Goal: Task Accomplishment & Management: Manage account settings

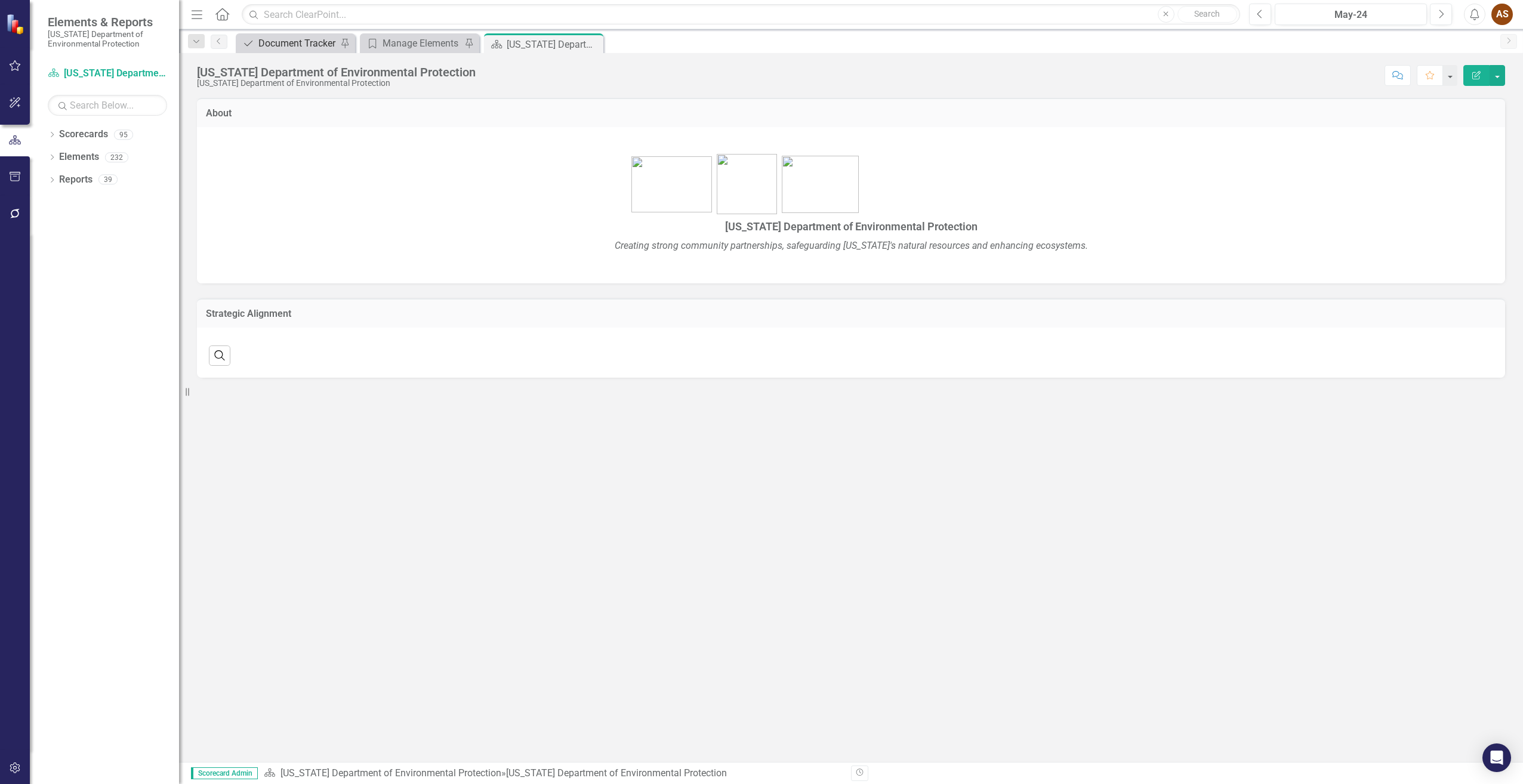
click at [277, 40] on div "Document Tracker" at bounding box center [297, 43] width 79 height 15
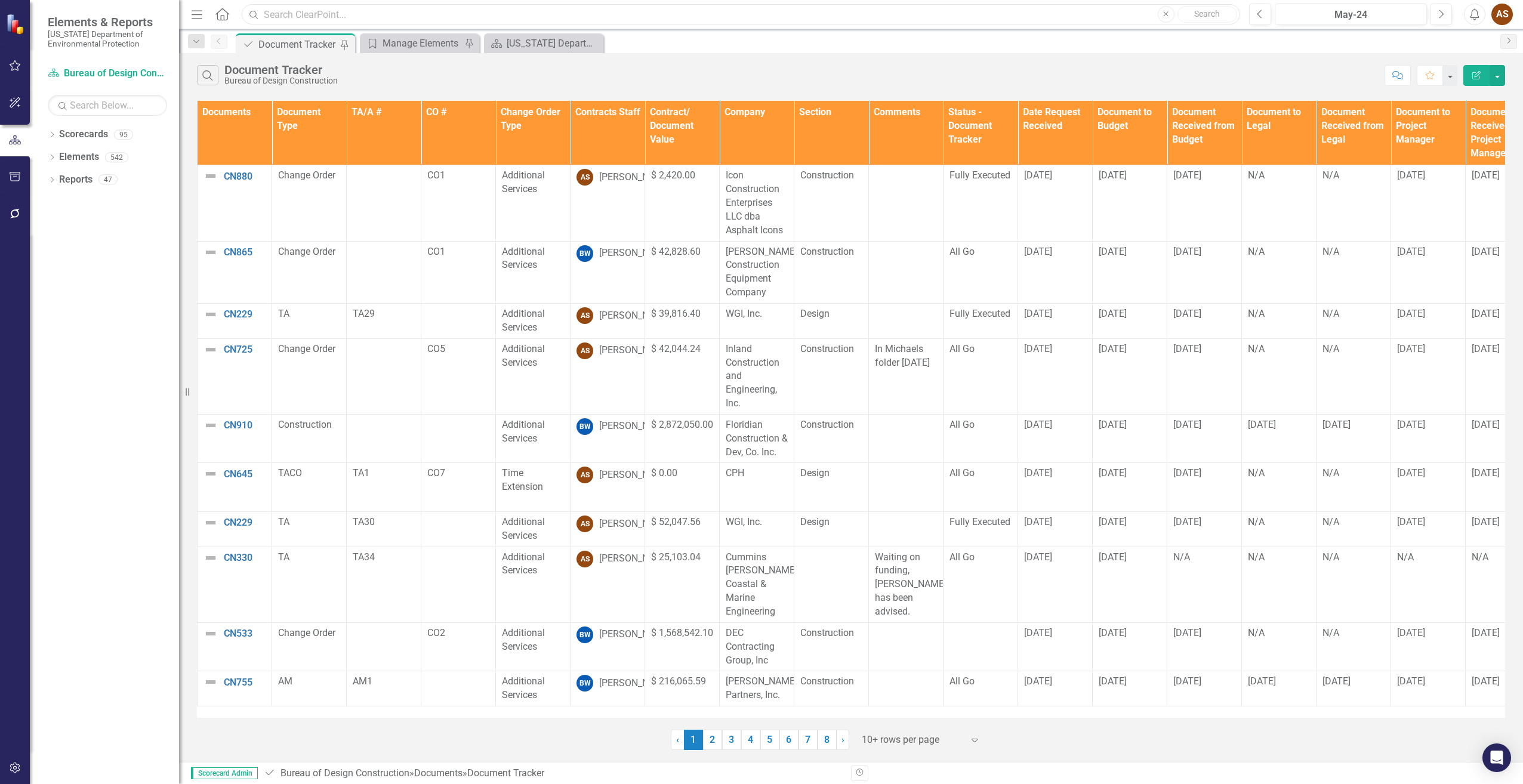
click at [290, 16] on input "text" at bounding box center [741, 14] width 999 height 21
type input "cn645"
click at [365, 17] on input "cn645" at bounding box center [741, 14] width 999 height 21
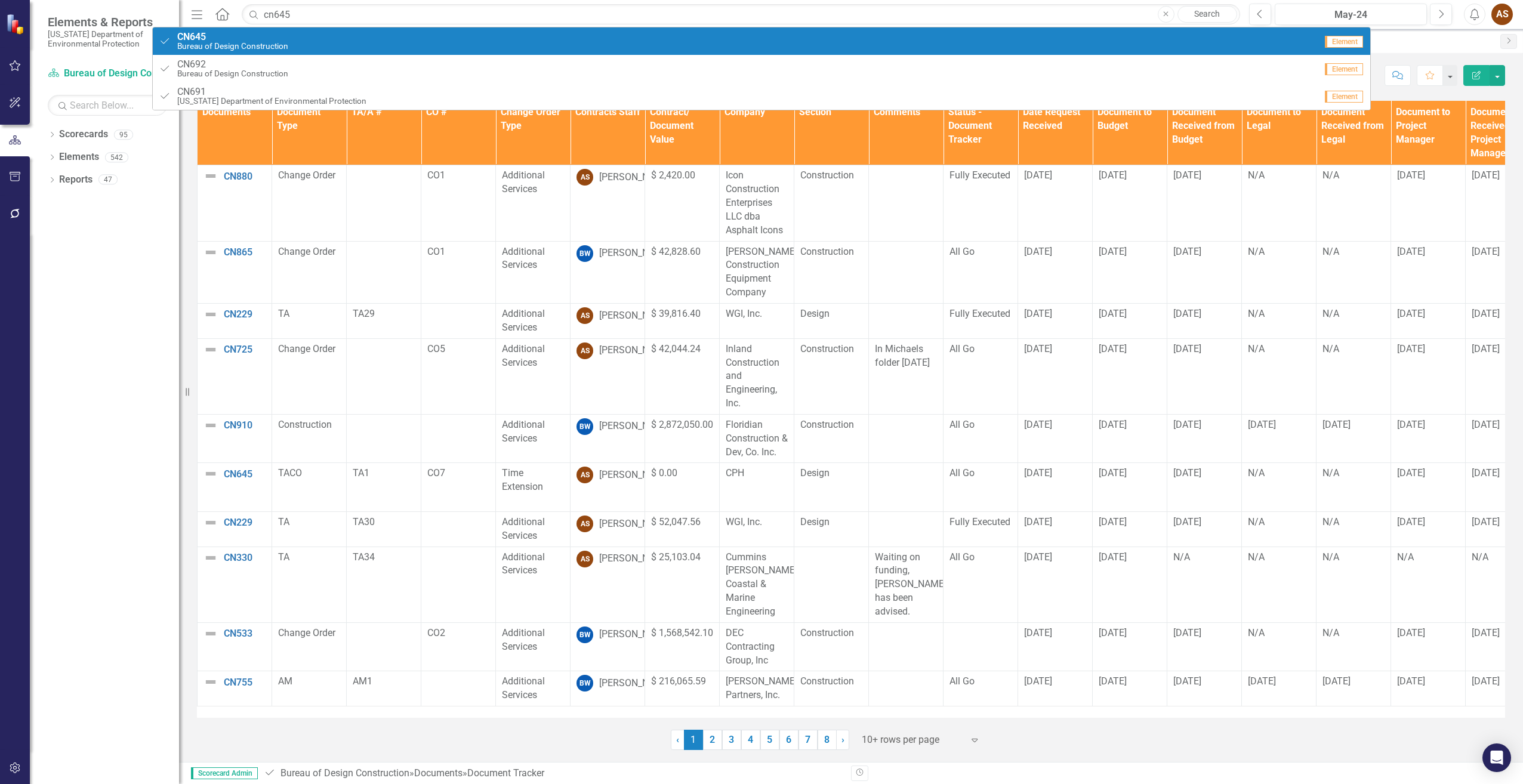
click at [359, 32] on div "Document CN645 Bureau of Design Construction" at bounding box center [737, 41] width 1157 height 20
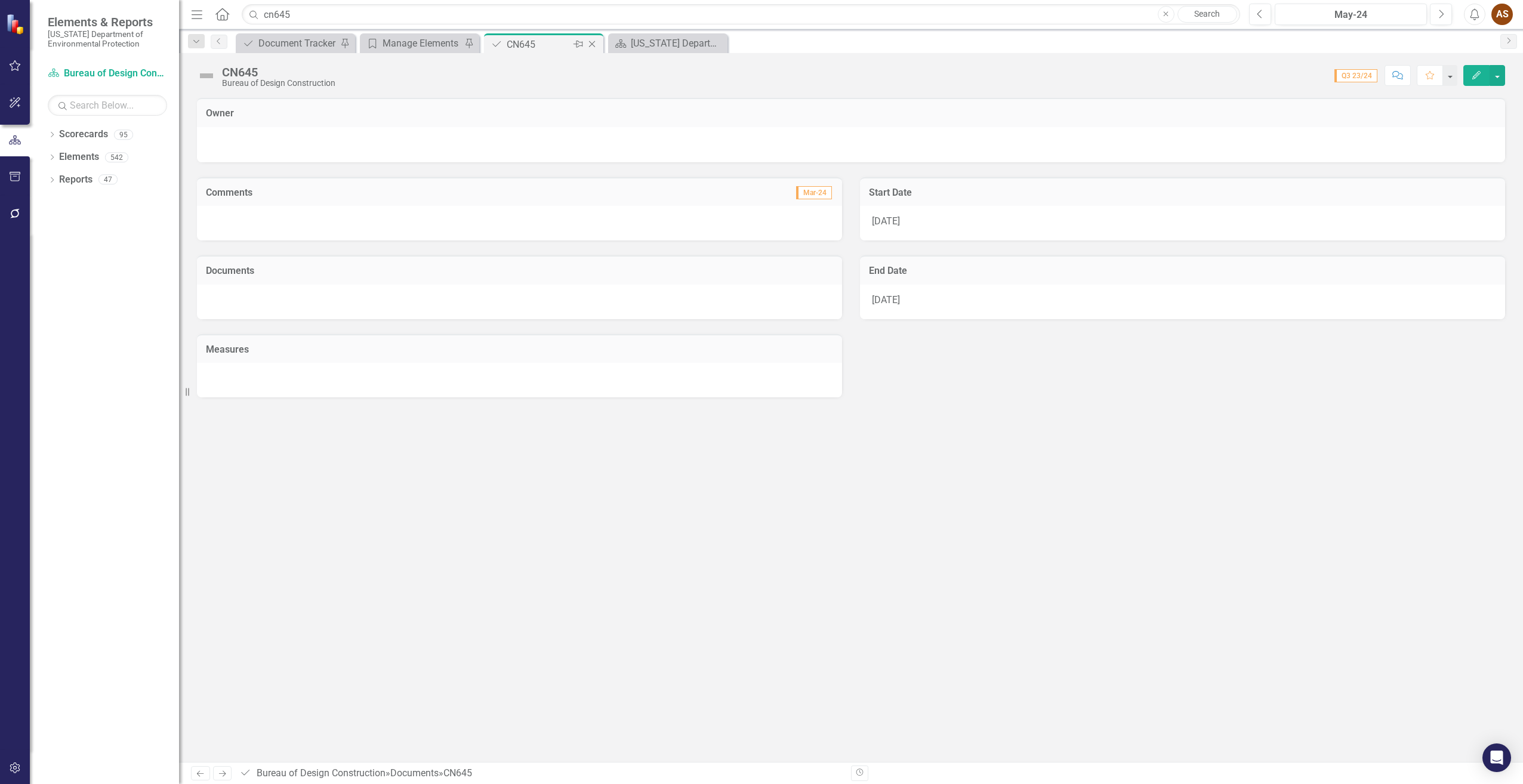
click at [583, 42] on div "Pin" at bounding box center [577, 44] width 15 height 15
click at [468, 42] on icon "Pin" at bounding box center [468, 44] width 10 height 12
click at [594, 44] on icon "Close" at bounding box center [592, 44] width 12 height 10
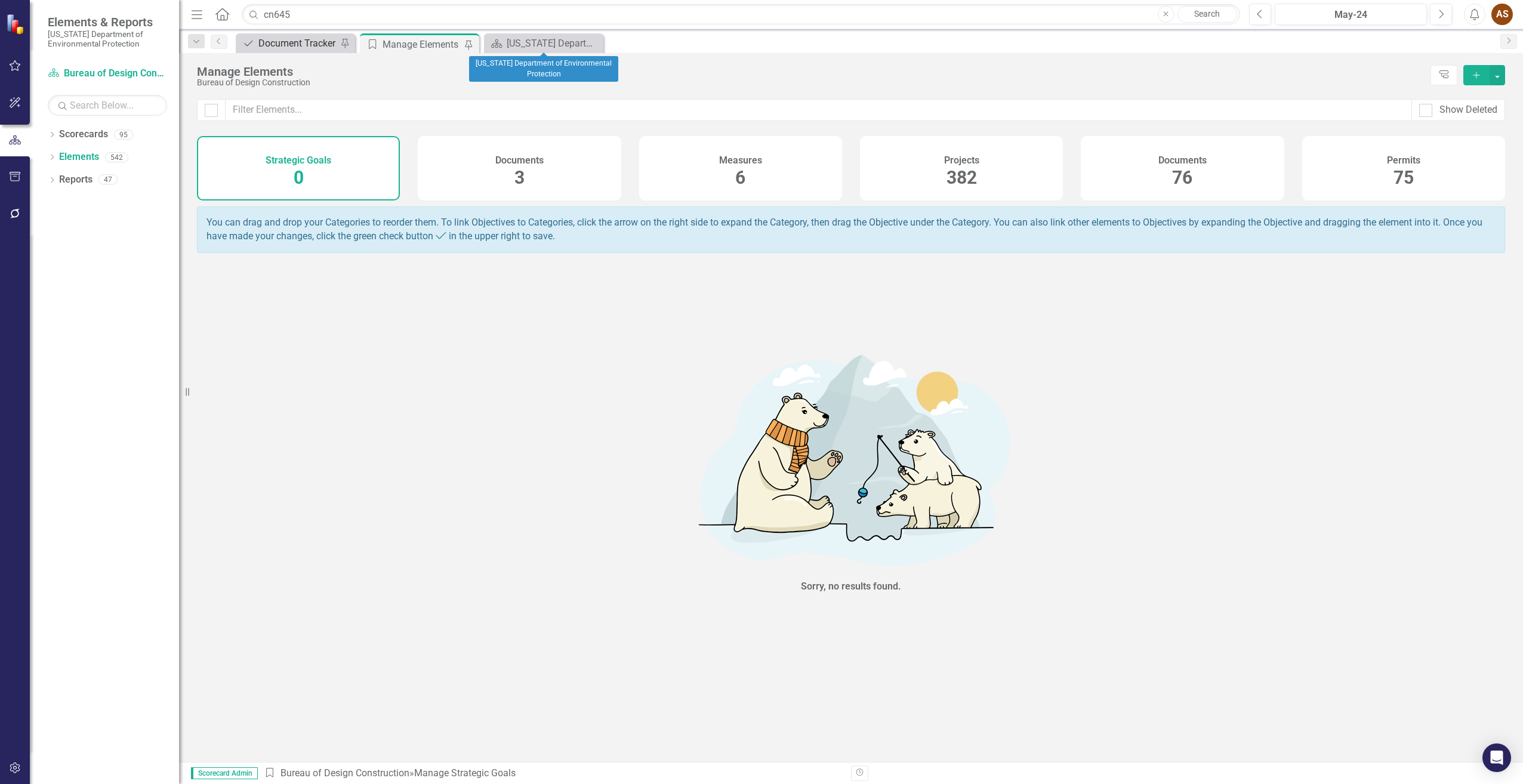
click at [307, 43] on div "Document Tracker" at bounding box center [297, 43] width 79 height 15
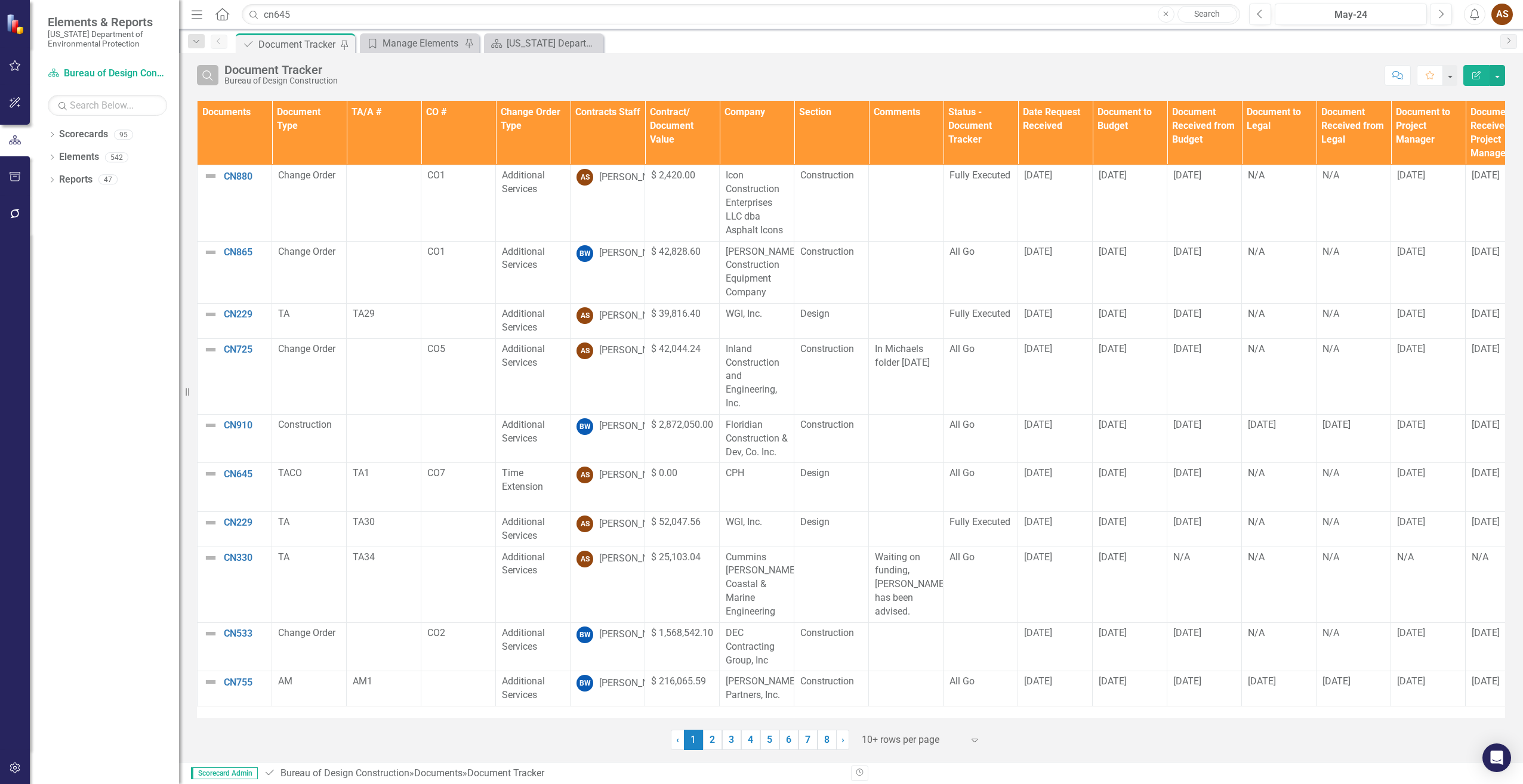
click at [215, 73] on button "Search" at bounding box center [207, 75] width 22 height 20
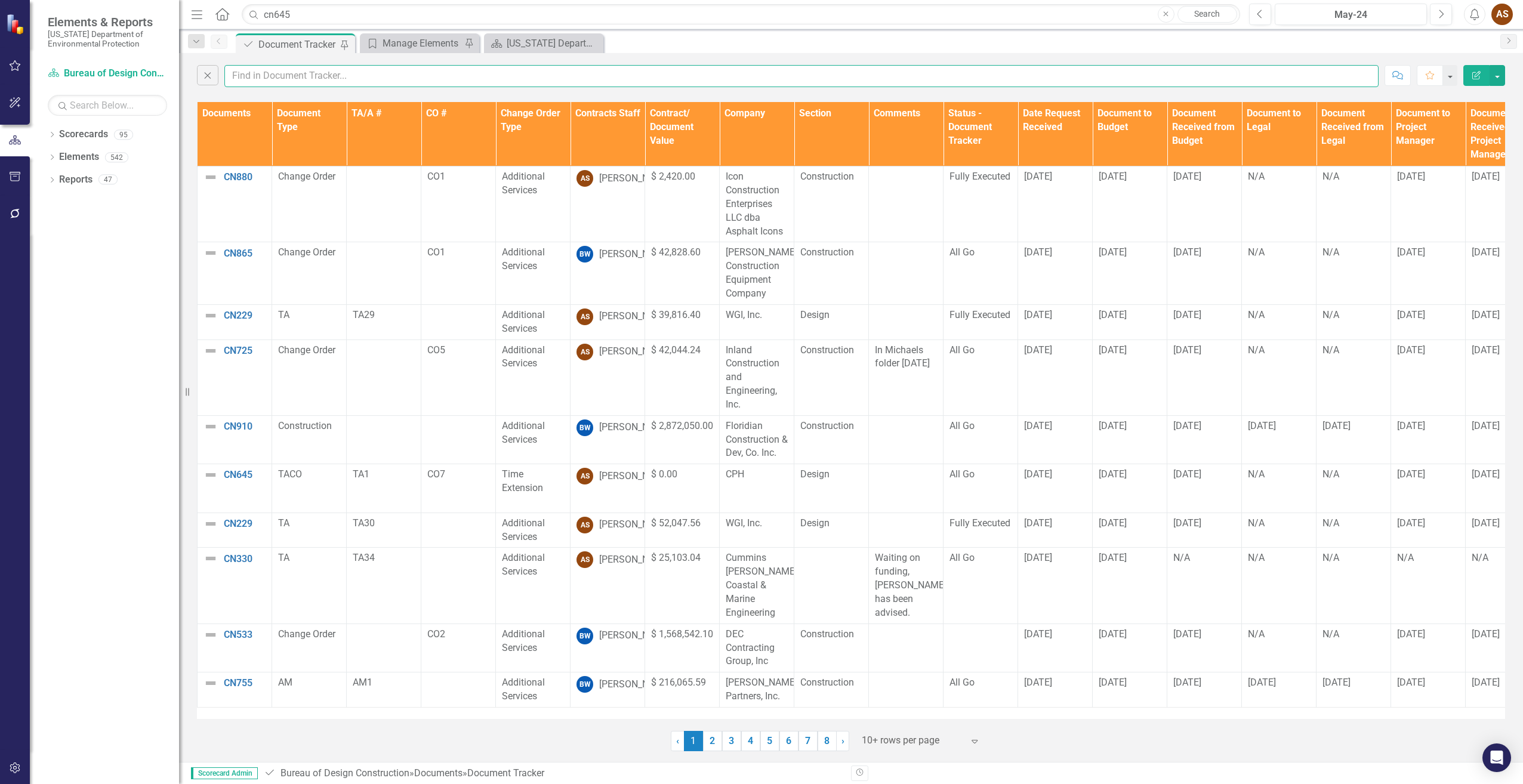
click at [267, 78] on input "text" at bounding box center [802, 76] width 1154 height 22
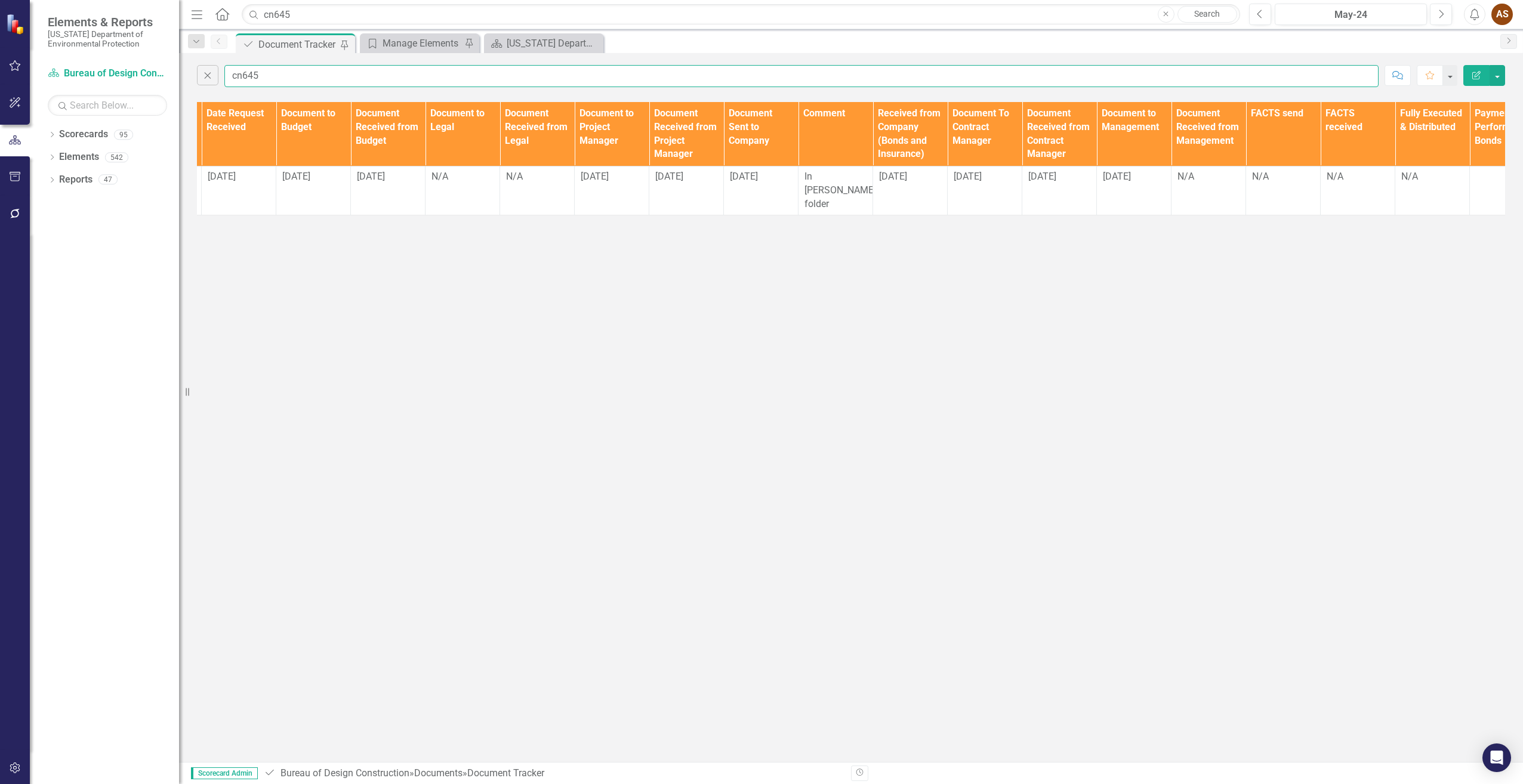
scroll to position [0, 856]
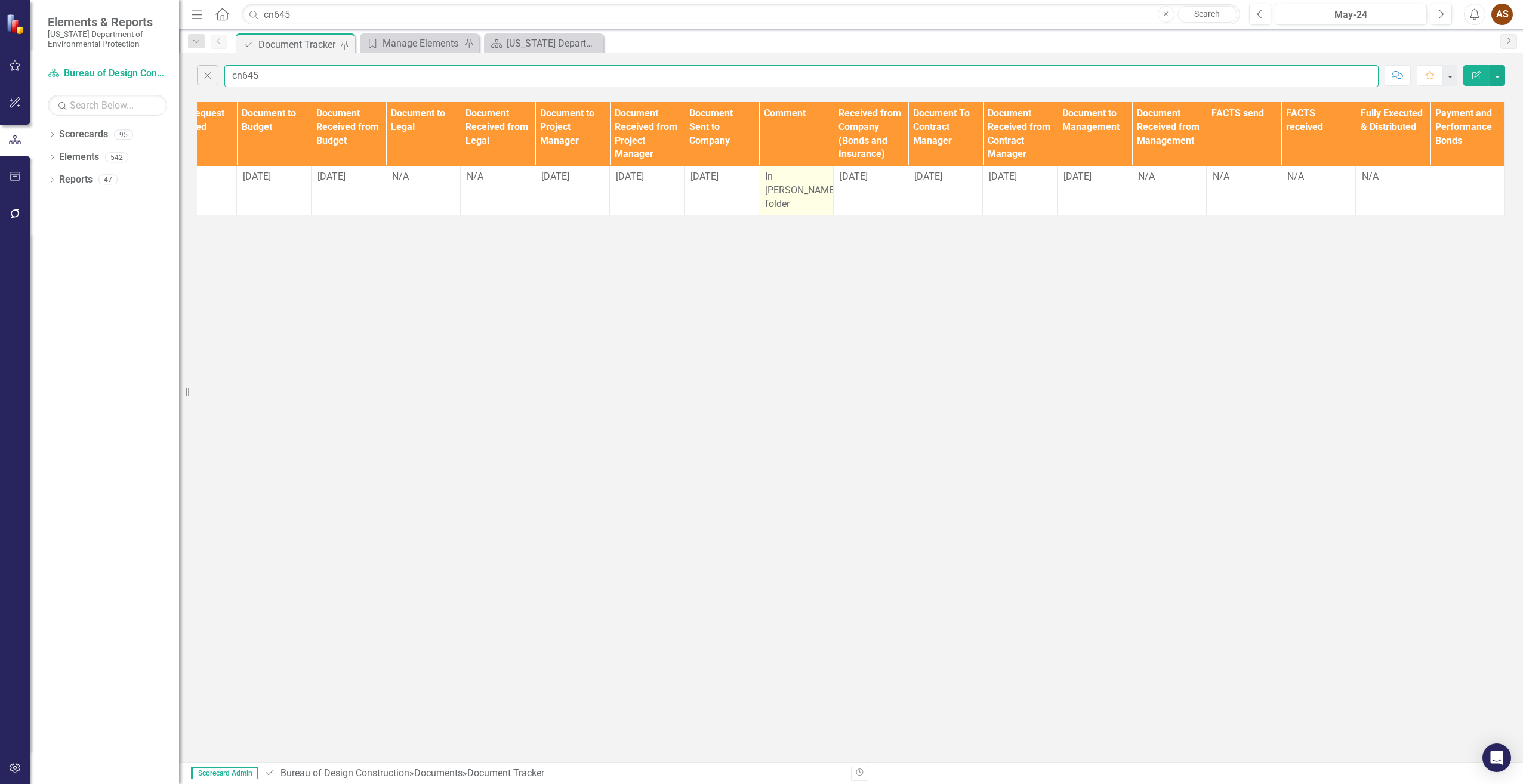
type input "cn645"
click at [794, 179] on span "In [PERSON_NAME]'s folder" at bounding box center [804, 190] width 78 height 38
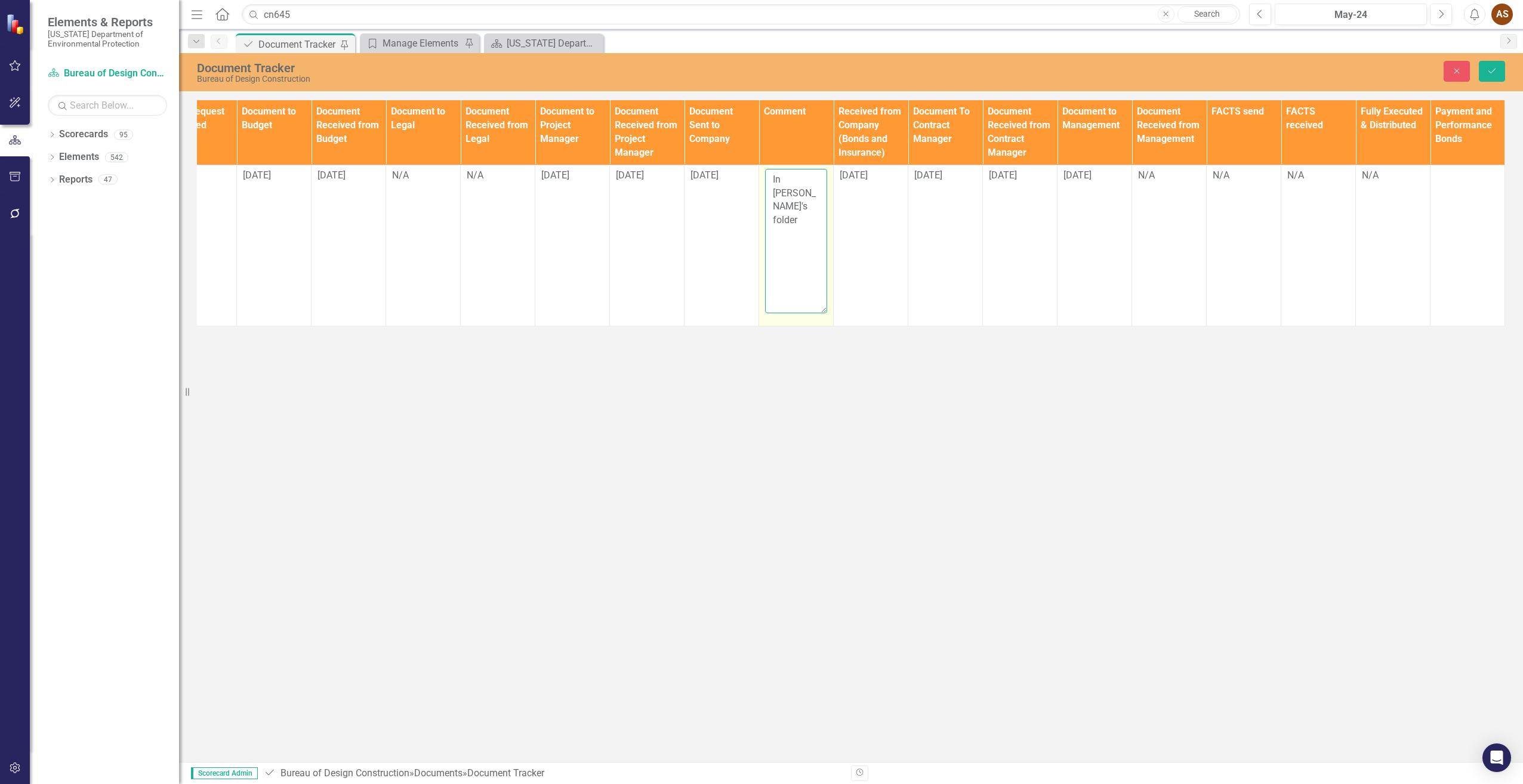
drag, startPoint x: 794, startPoint y: 179, endPoint x: 804, endPoint y: 207, distance: 29.7
click at [804, 207] on textarea "In [PERSON_NAME]'s folder" at bounding box center [796, 241] width 62 height 144
drag, startPoint x: 804, startPoint y: 207, endPoint x: 767, endPoint y: 179, distance: 46.4
click at [766, 178] on textarea "In [PERSON_NAME]'s folder" at bounding box center [796, 241] width 62 height 144
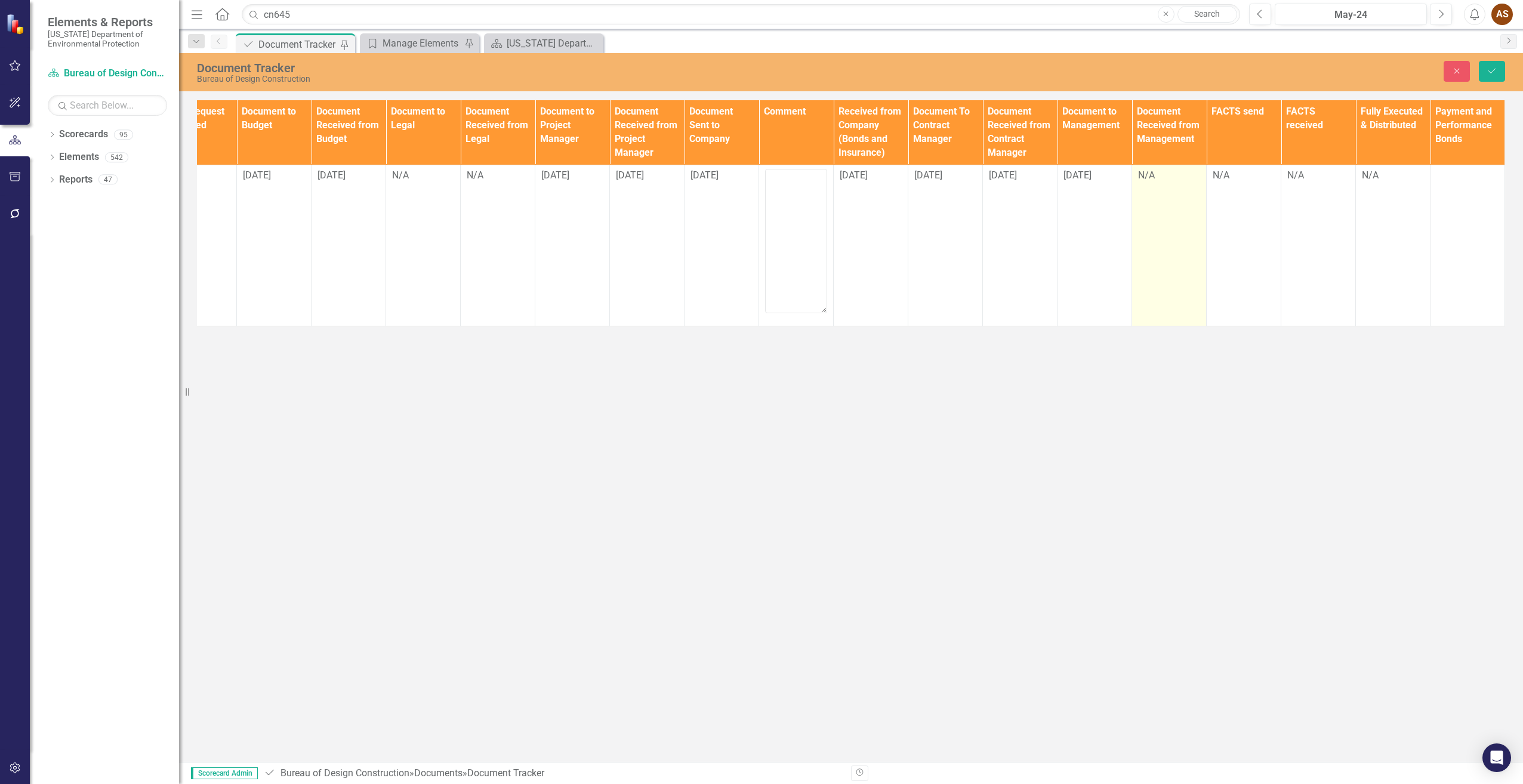
click at [1150, 176] on div "N/A" at bounding box center [1169, 175] width 62 height 14
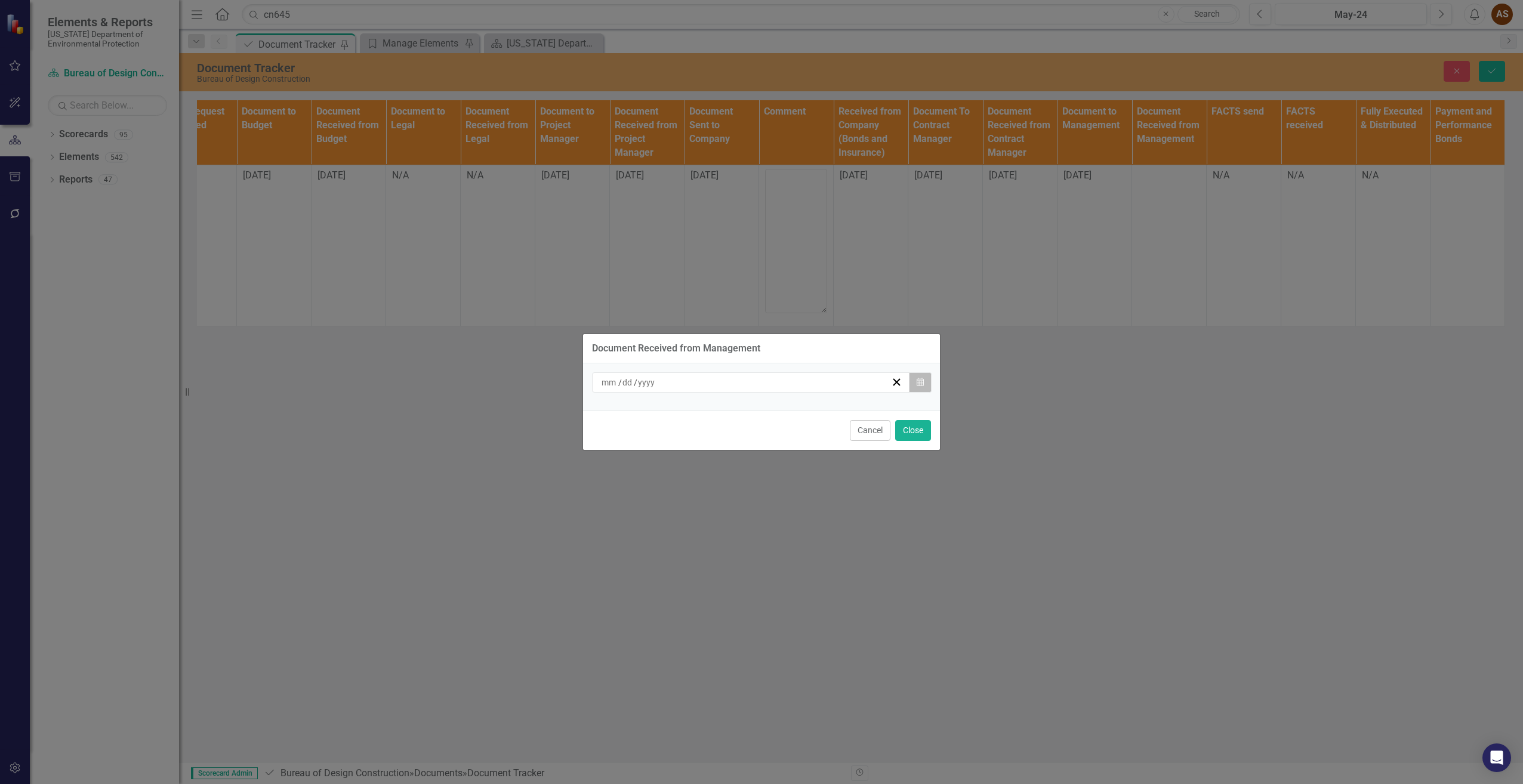
click at [923, 381] on icon "button" at bounding box center [920, 382] width 7 height 8
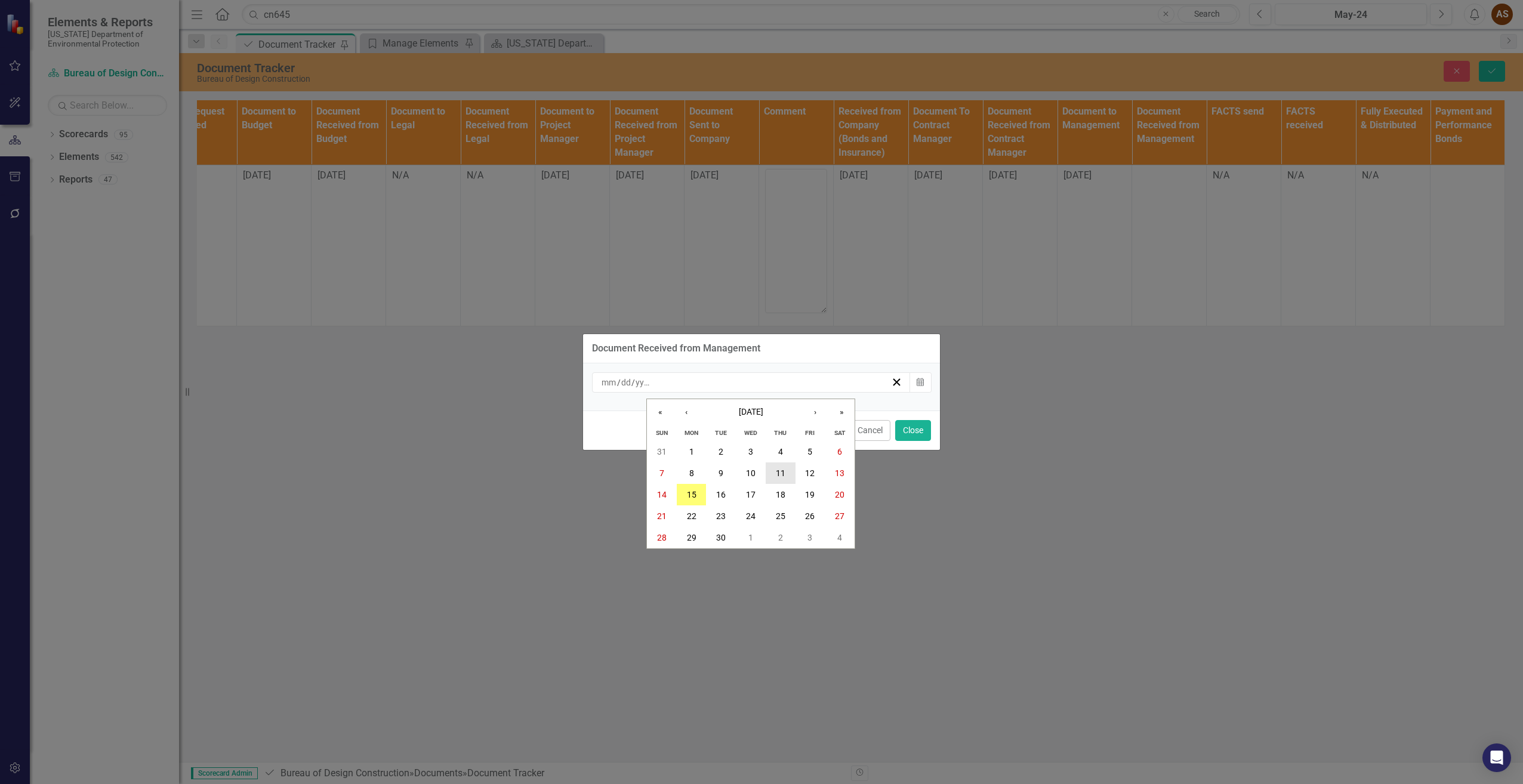
click at [781, 468] on abbr "11" at bounding box center [780, 473] width 10 height 10
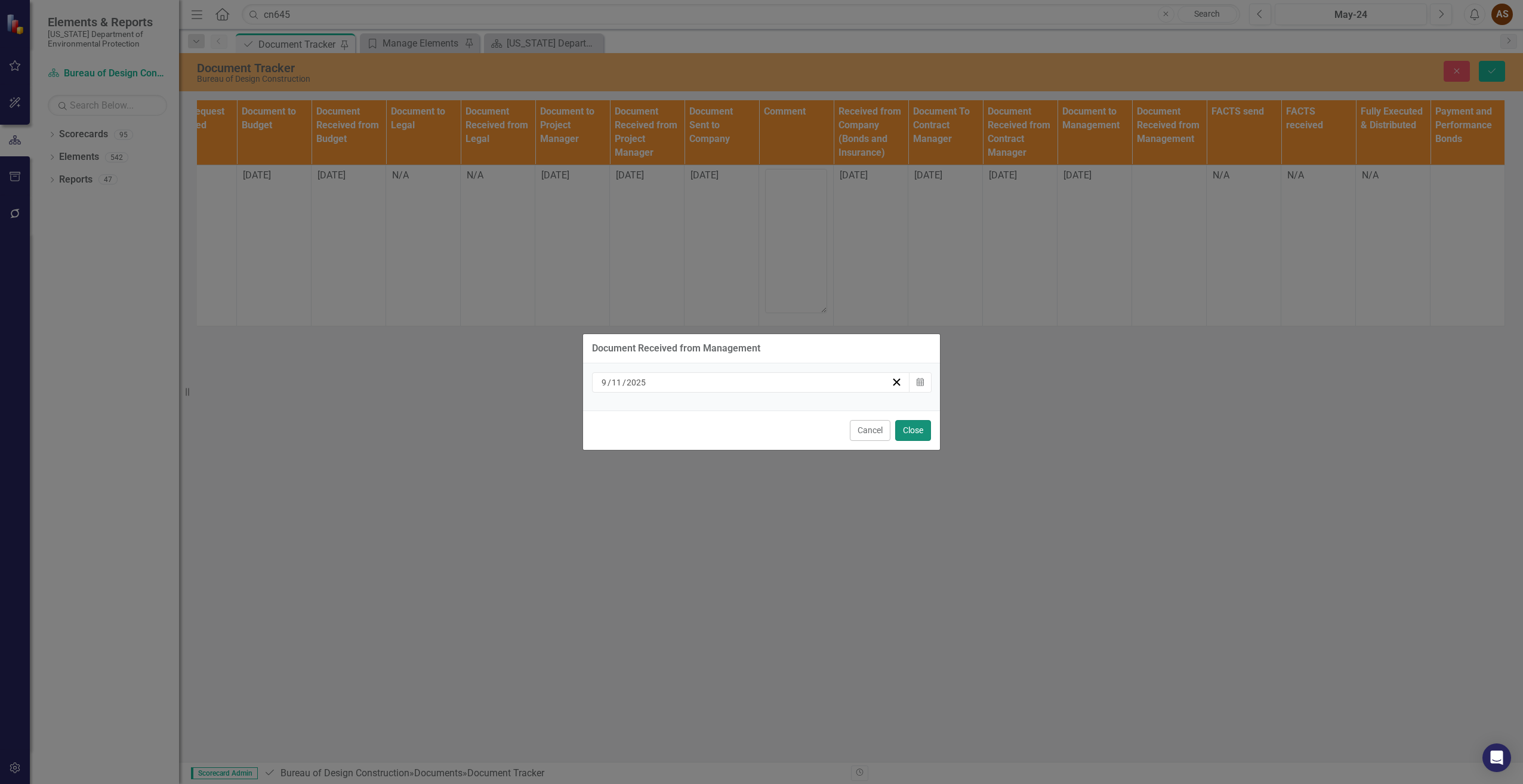
click at [929, 426] on button "Close" at bounding box center [912, 430] width 36 height 21
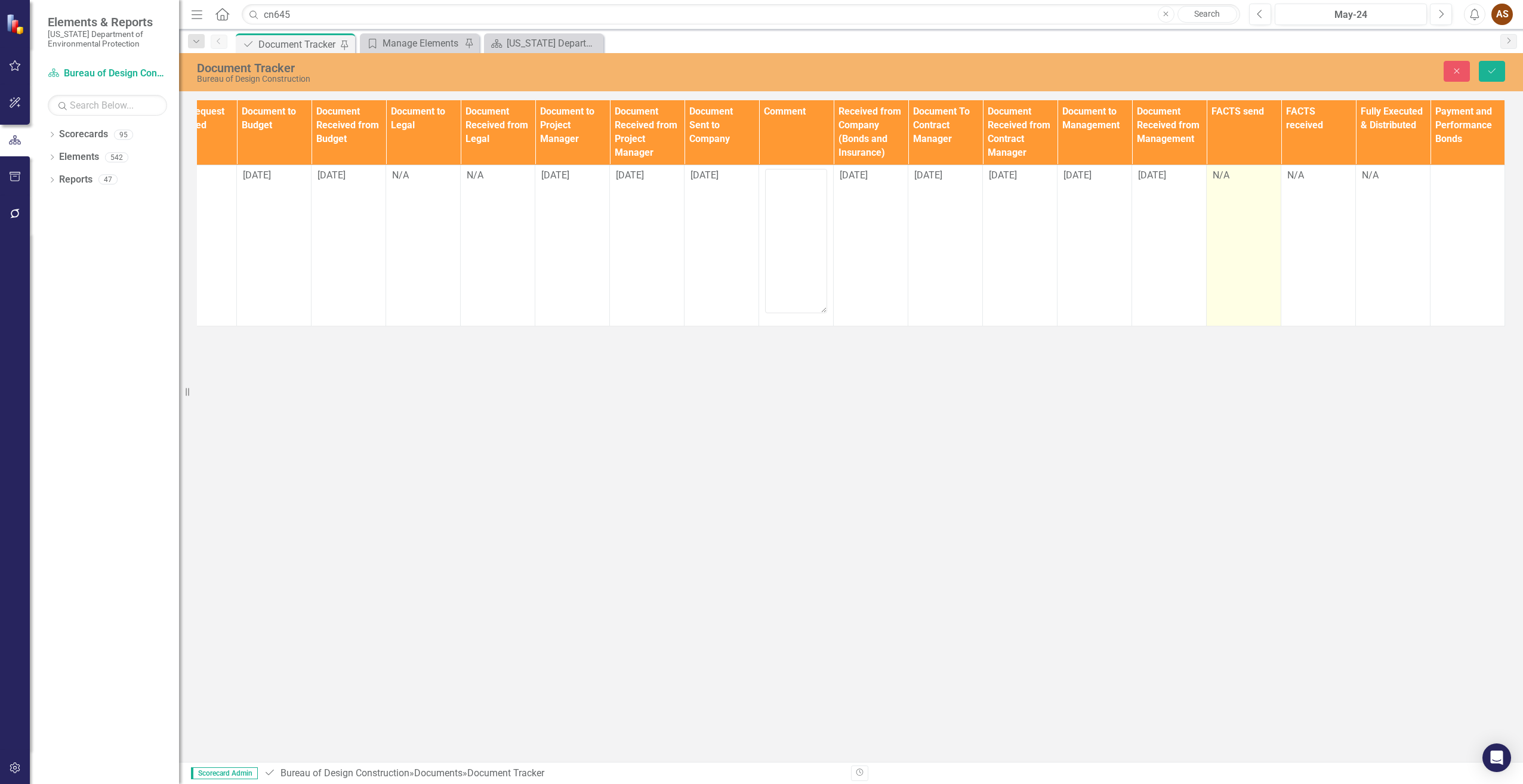
click at [1217, 198] on td "N/A" at bounding box center [1244, 245] width 74 height 161
click at [1216, 198] on td "N/A" at bounding box center [1244, 245] width 74 height 161
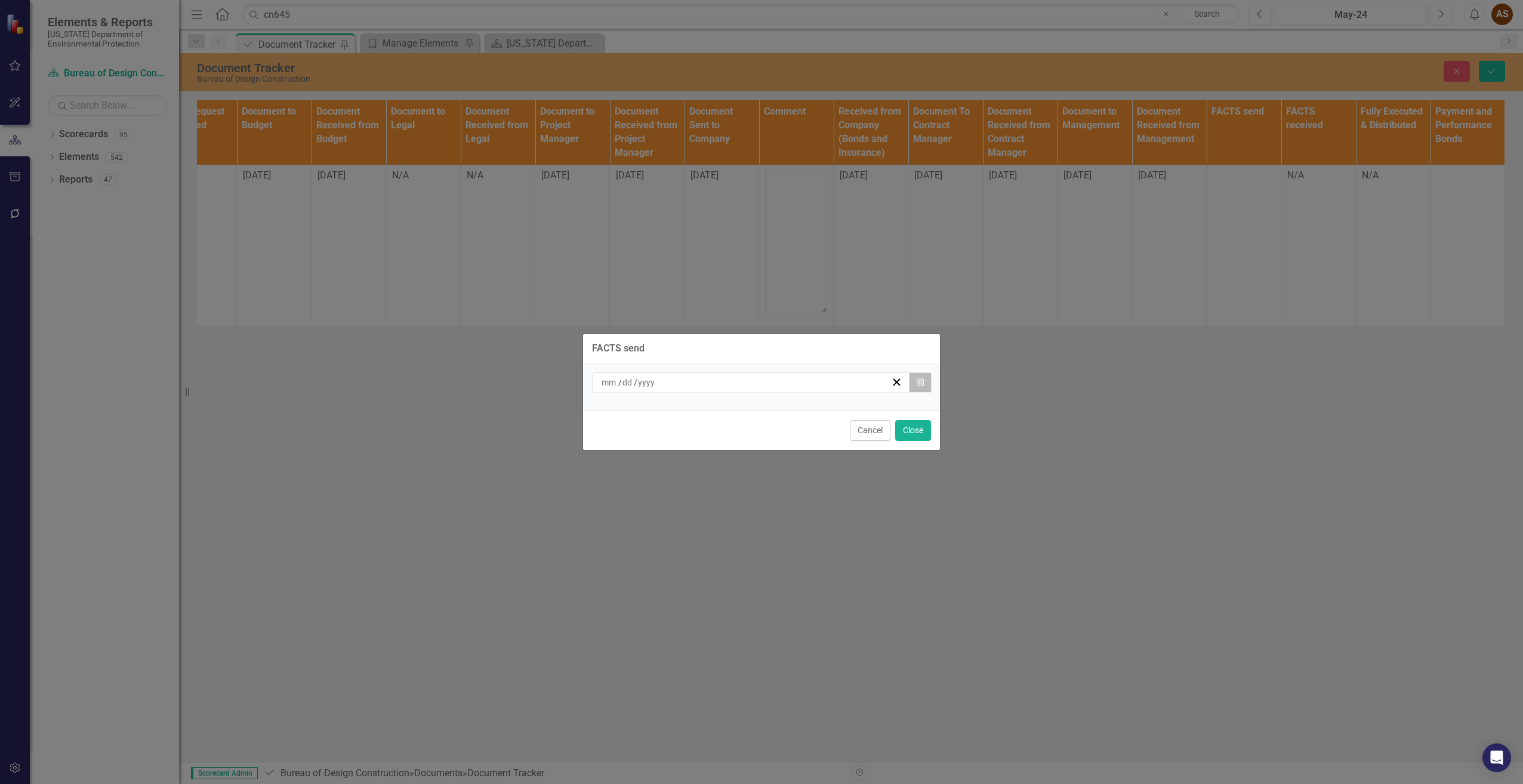
click at [923, 381] on icon "Calendar" at bounding box center [920, 382] width 7 height 8
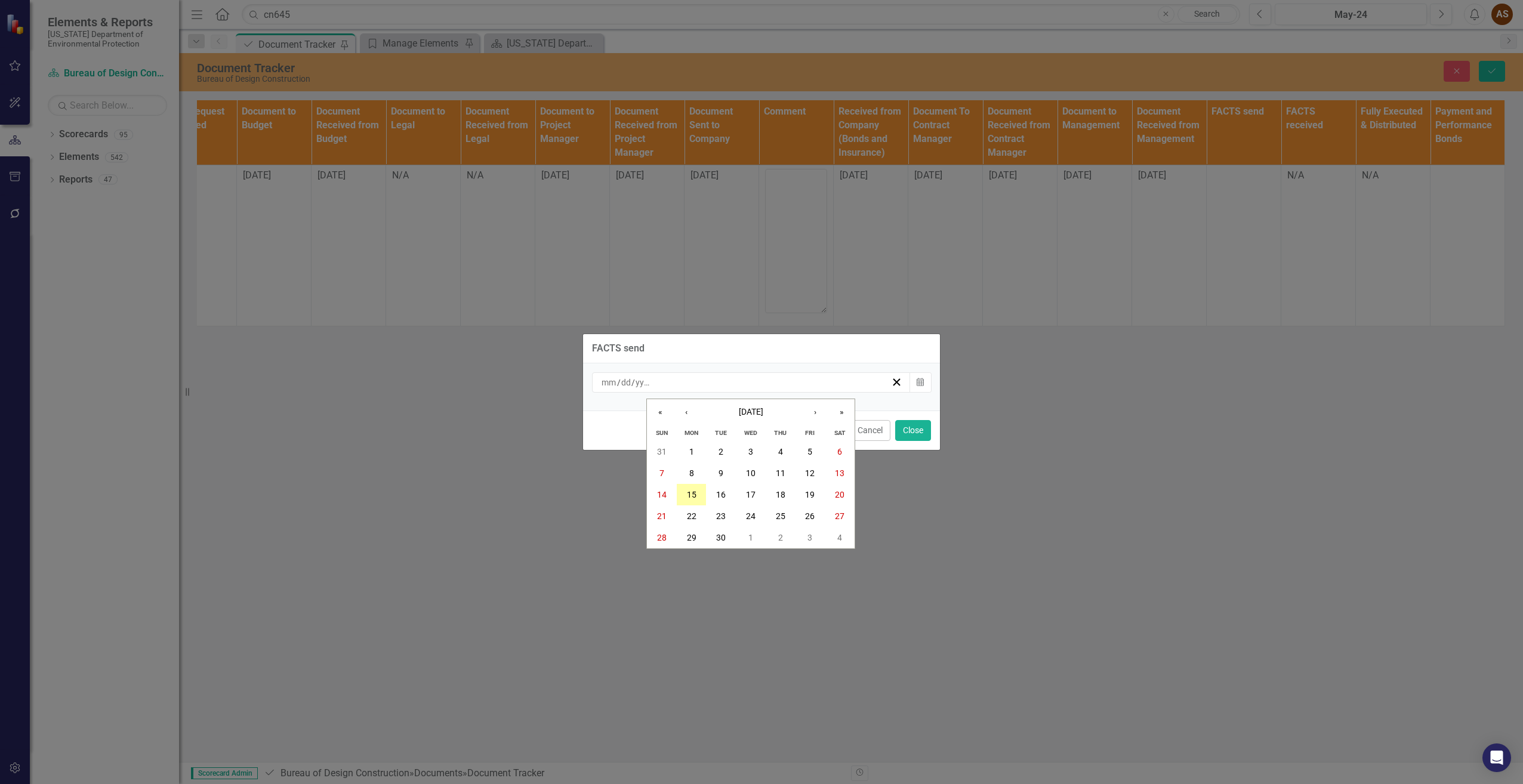
click at [684, 493] on button "15" at bounding box center [692, 494] width 30 height 22
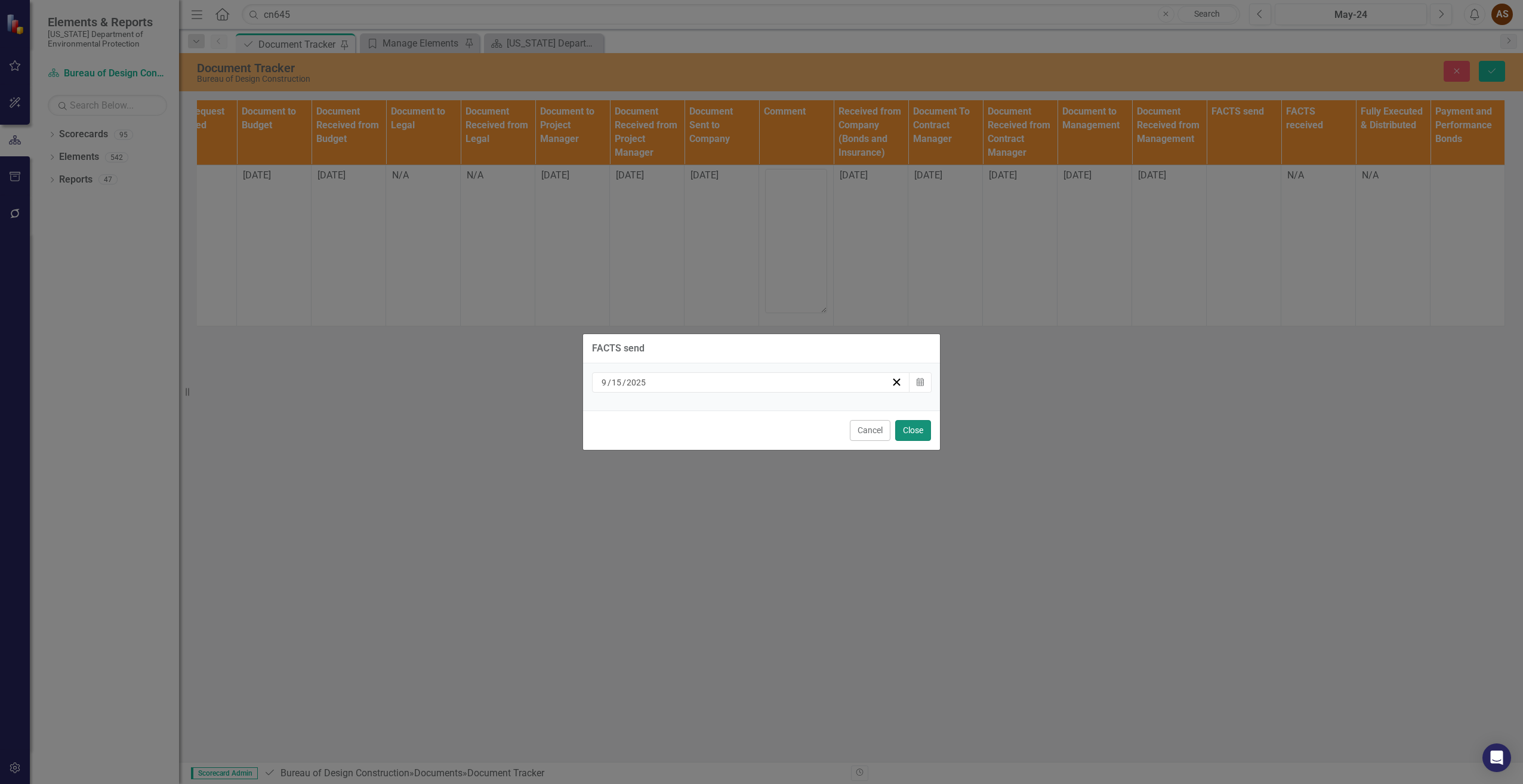
click at [922, 425] on button "Close" at bounding box center [912, 430] width 36 height 21
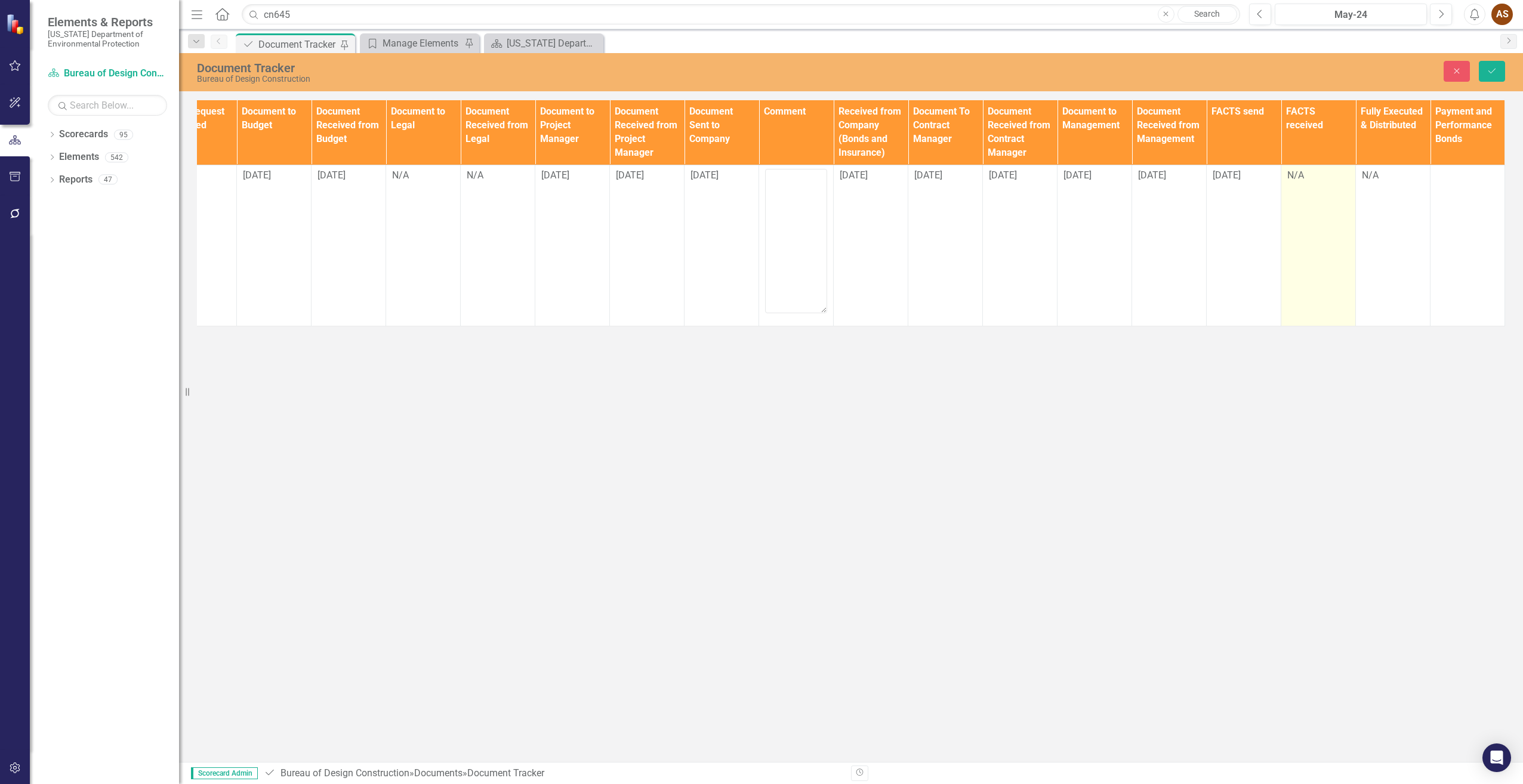
click at [1289, 181] on div "N/A" at bounding box center [1318, 175] width 62 height 14
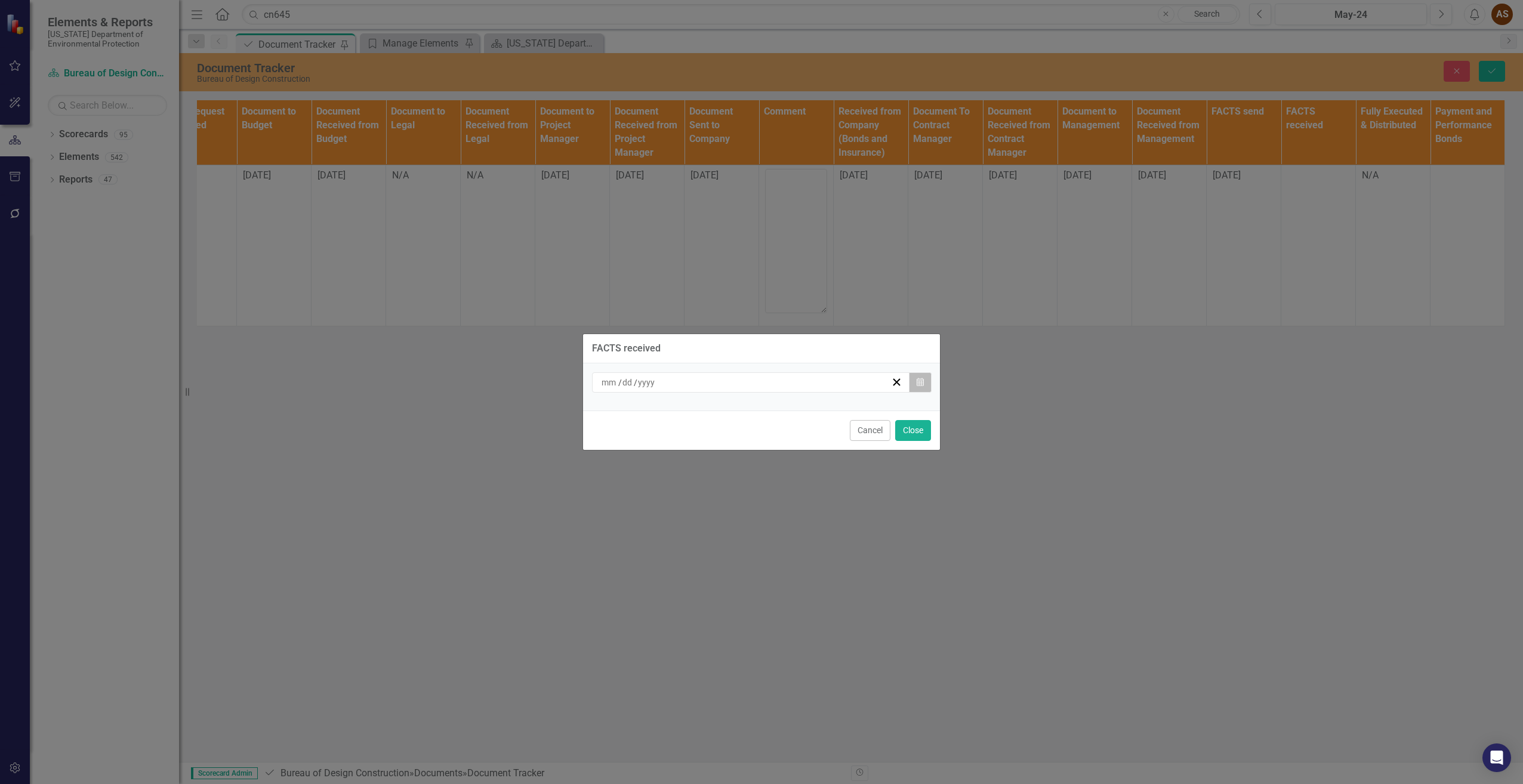
click at [923, 378] on icon "Calendar" at bounding box center [920, 382] width 7 height 8
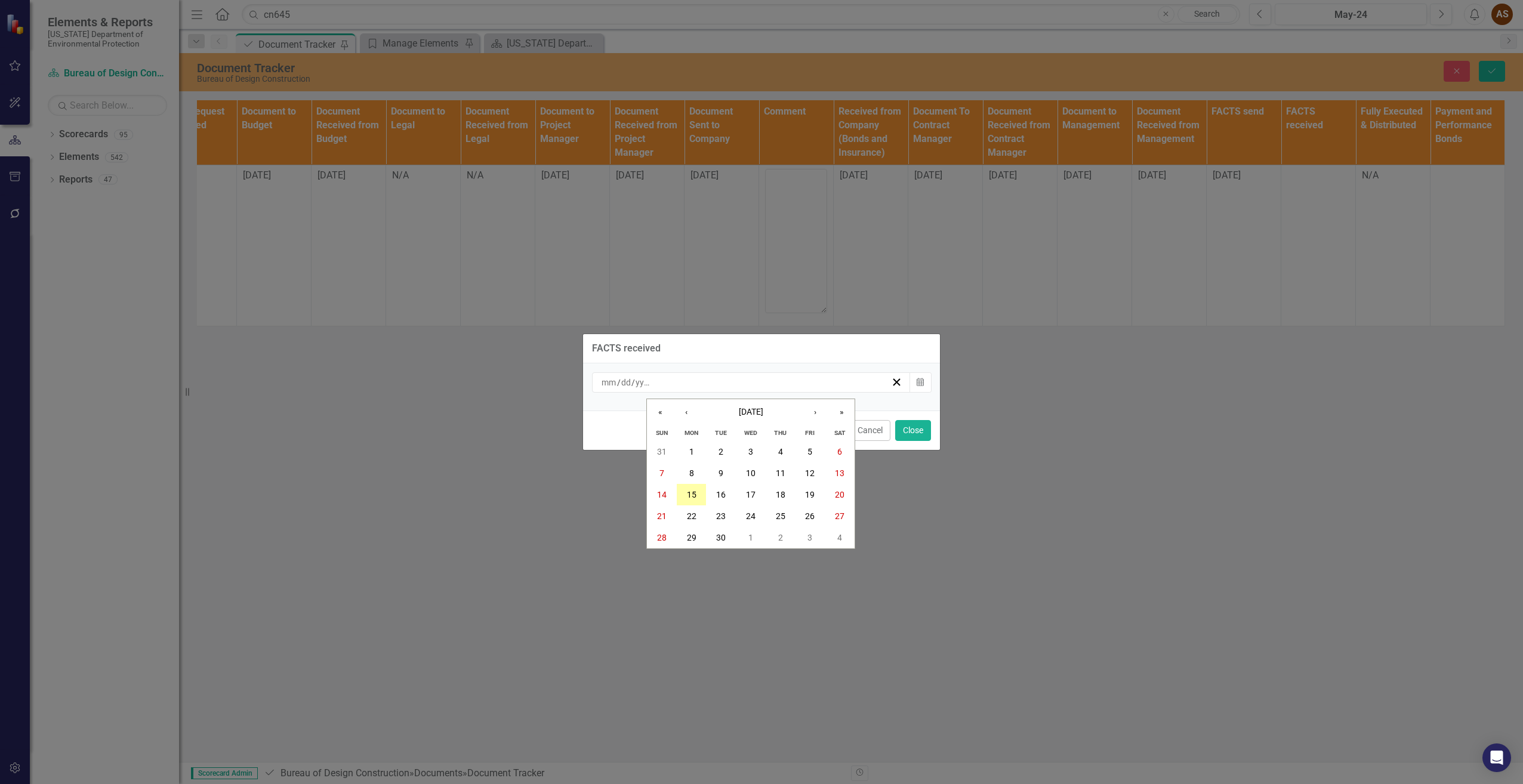
click at [692, 490] on abbr "15" at bounding box center [691, 494] width 10 height 10
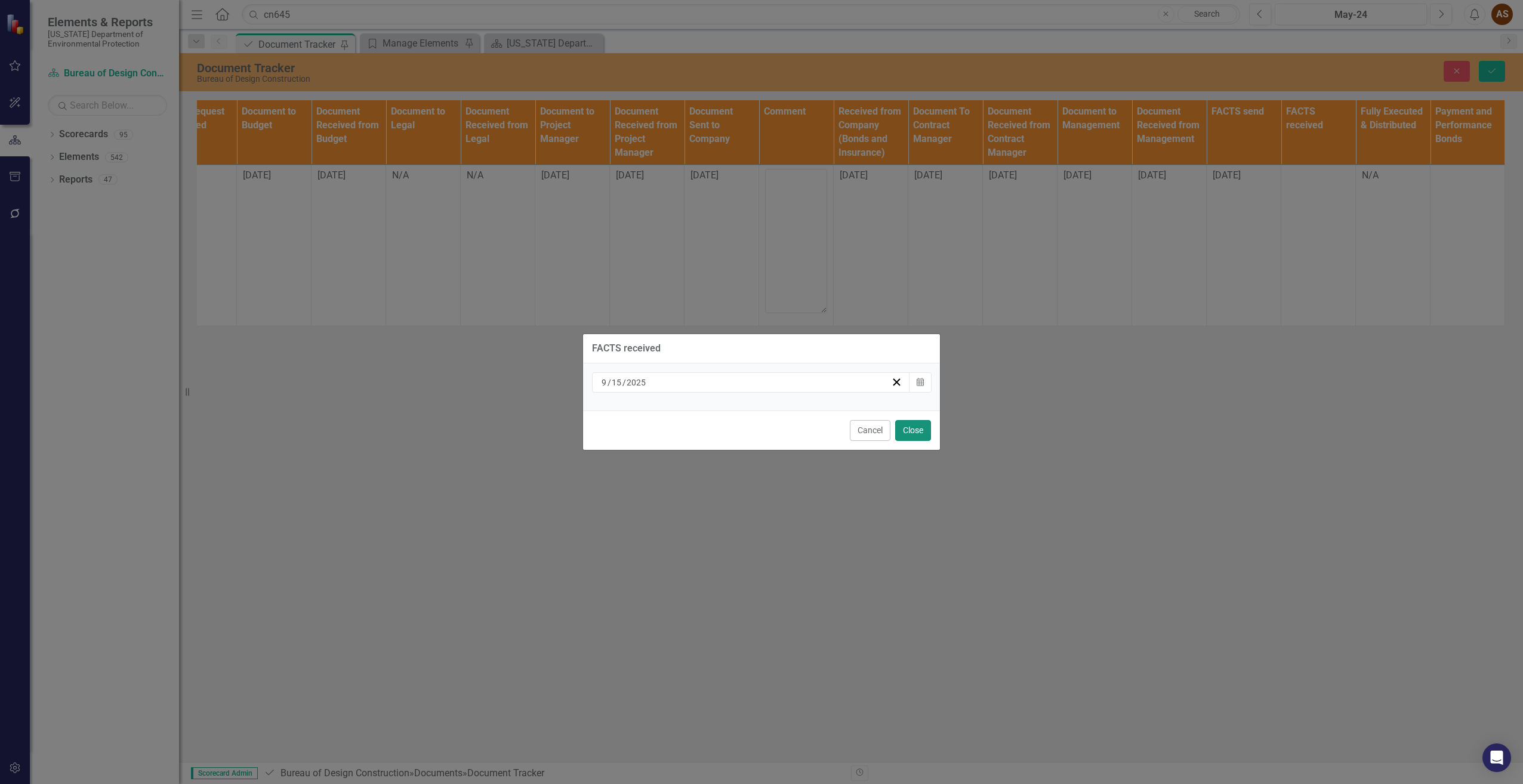
click at [919, 434] on button "Close" at bounding box center [912, 430] width 36 height 21
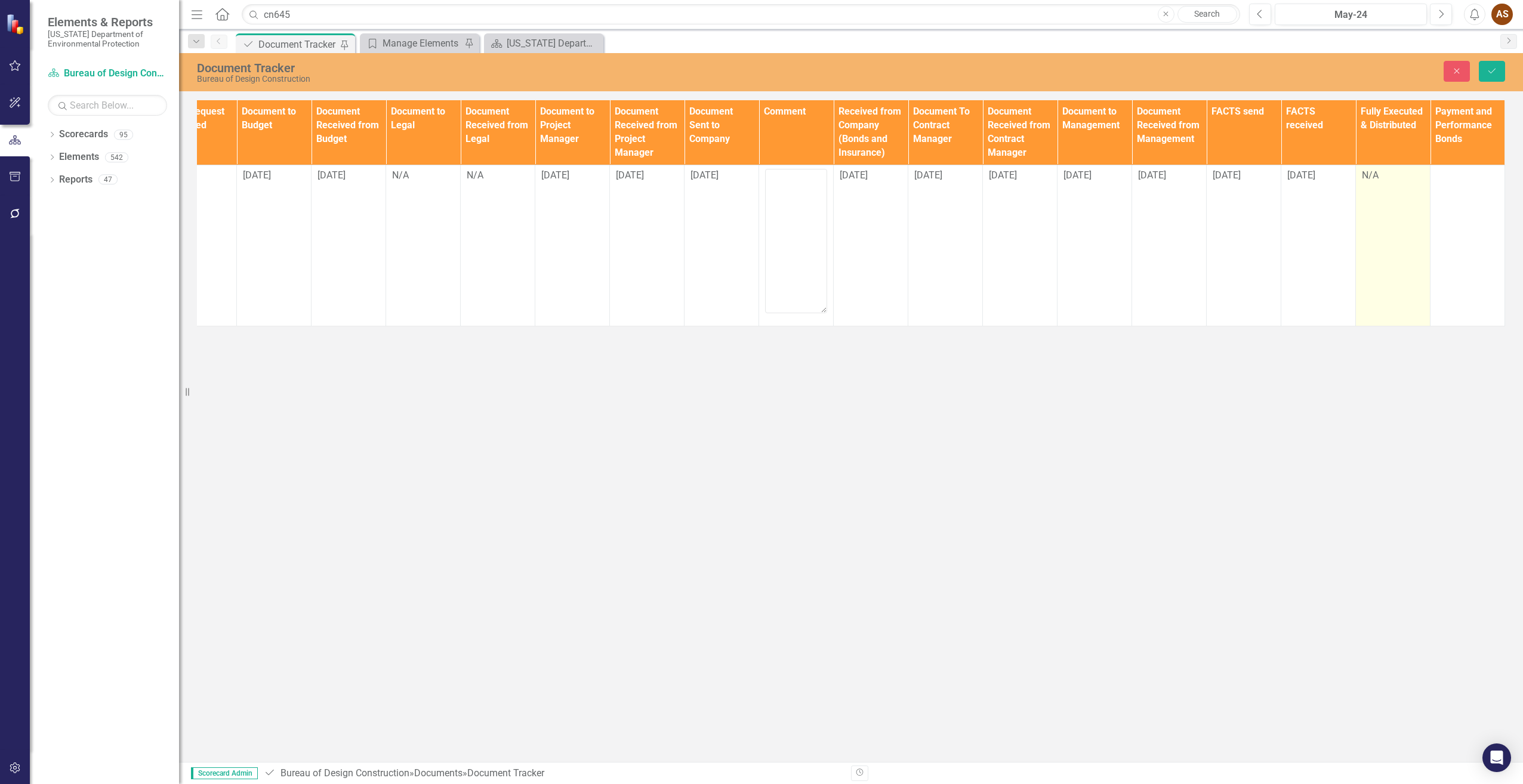
click at [1378, 191] on td "N/A" at bounding box center [1393, 245] width 74 height 161
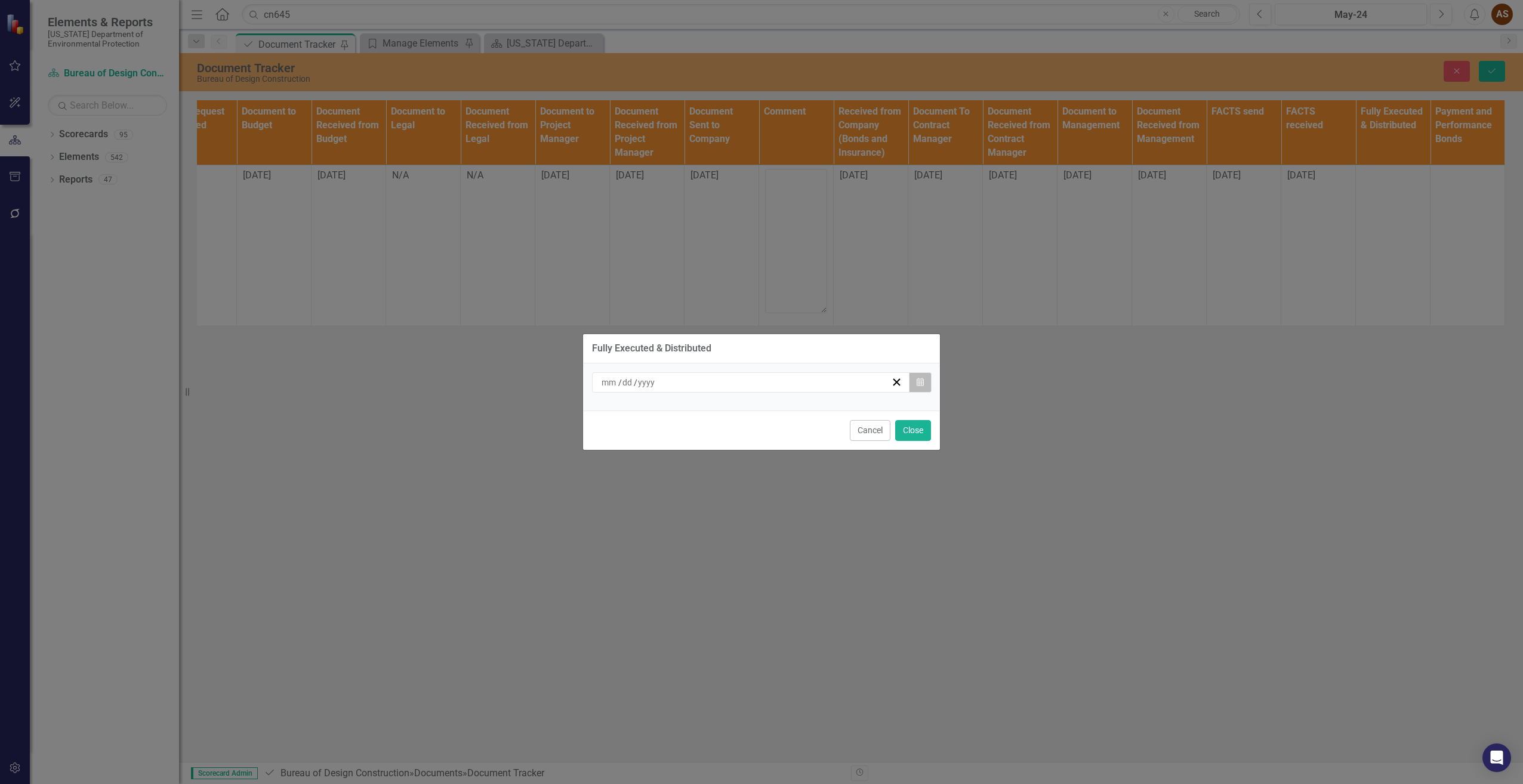
click at [915, 381] on button "Calendar" at bounding box center [920, 382] width 23 height 20
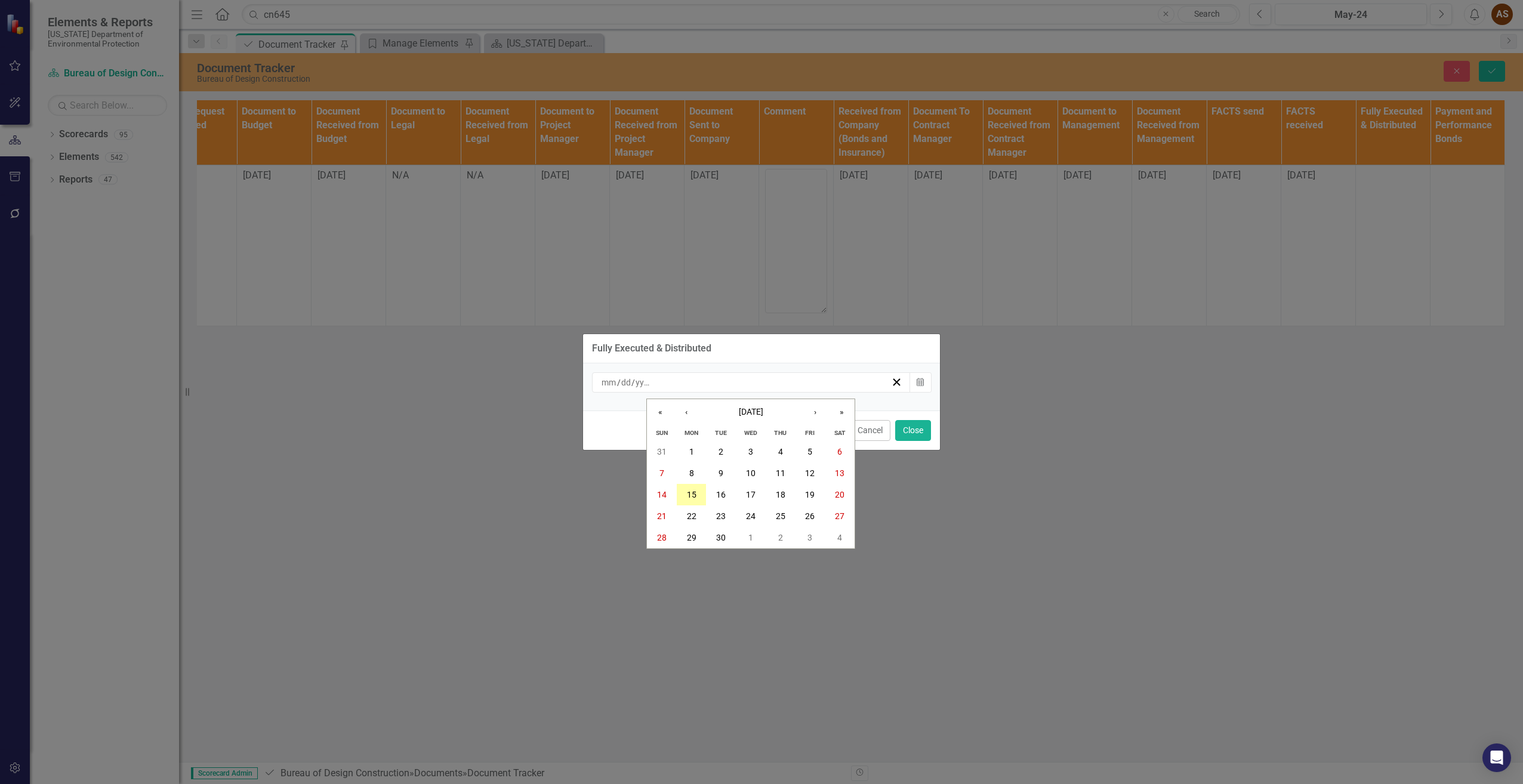
click at [695, 491] on abbr "15" at bounding box center [691, 494] width 10 height 10
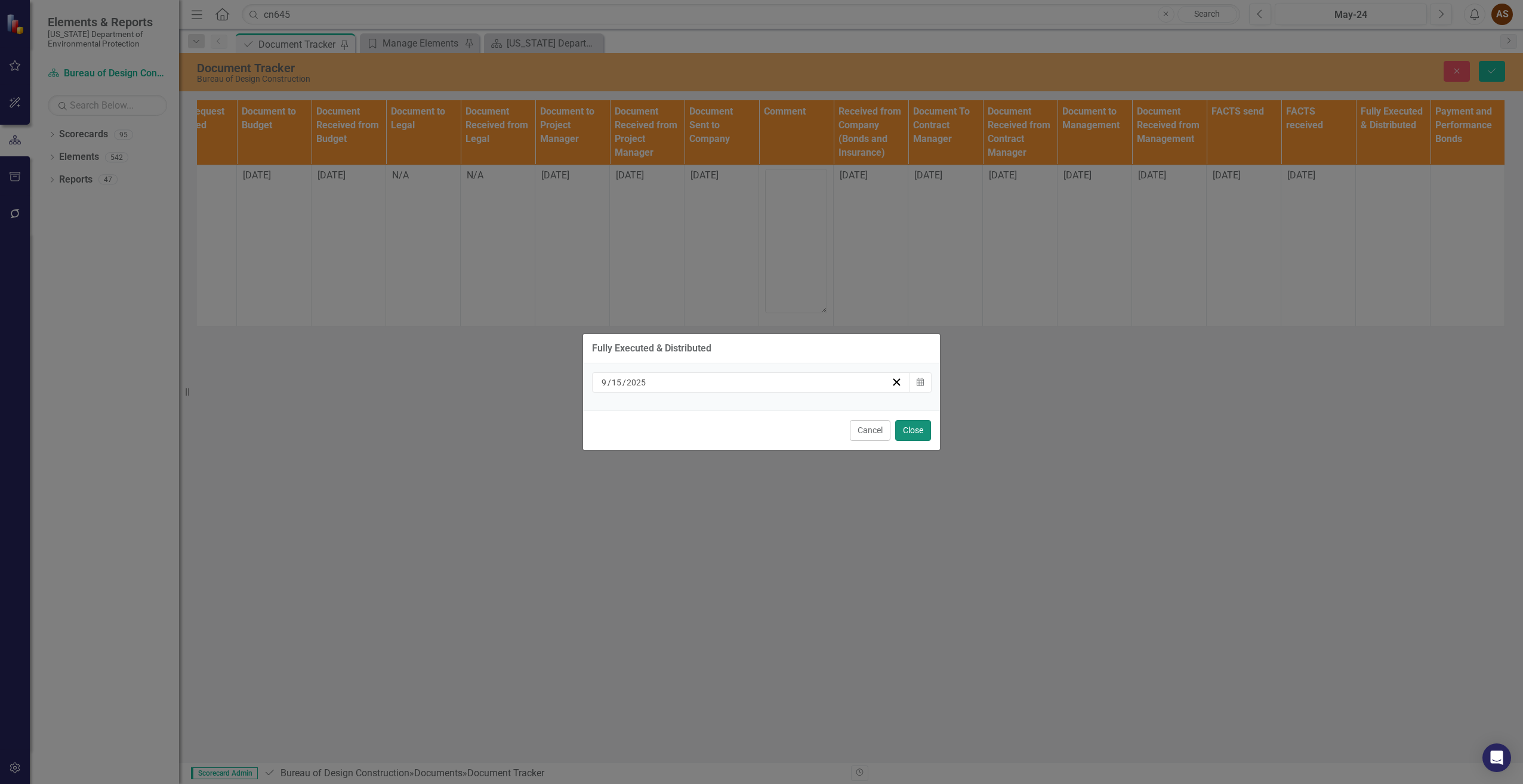
click at [914, 435] on button "Close" at bounding box center [912, 430] width 36 height 21
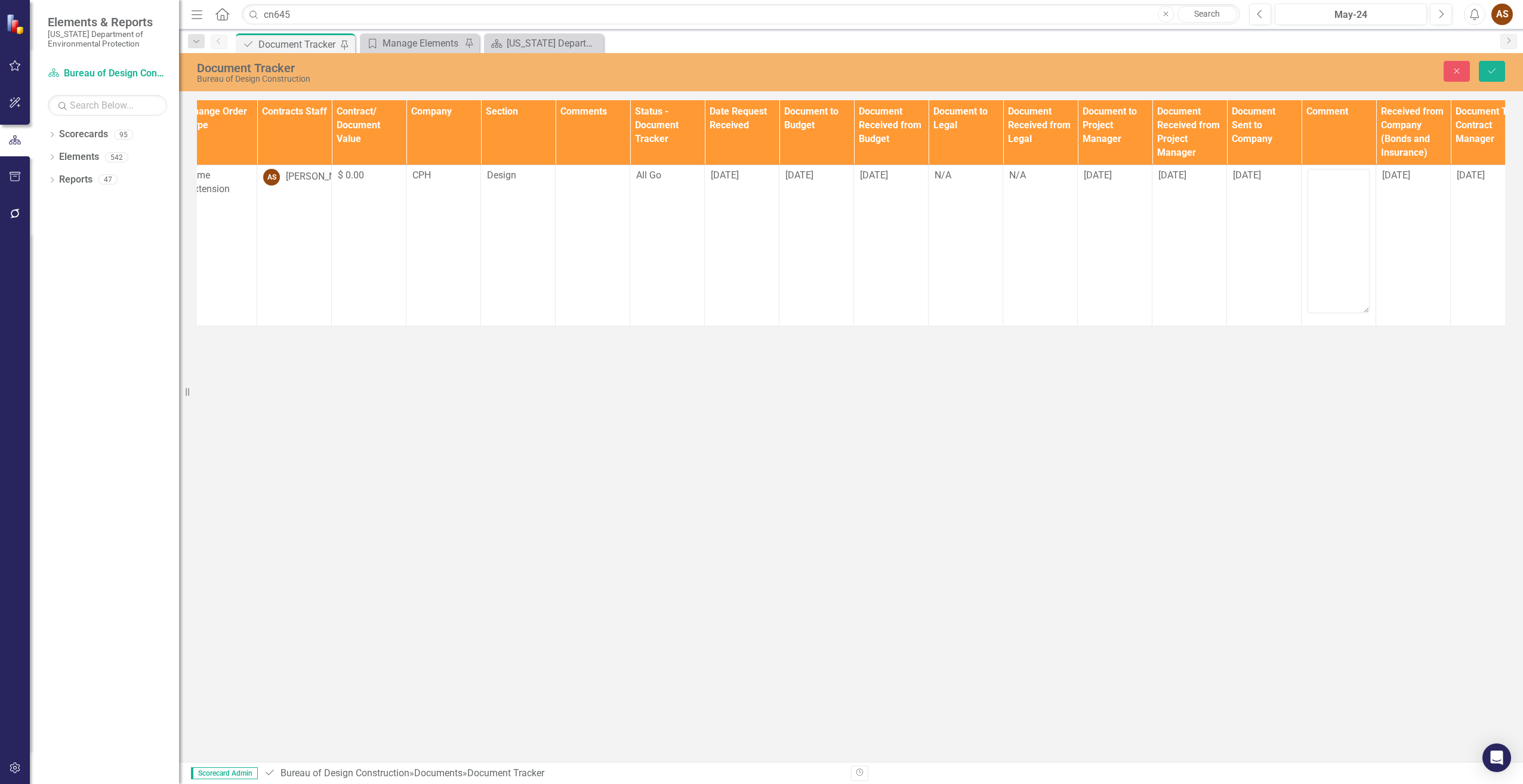
scroll to position [0, 303]
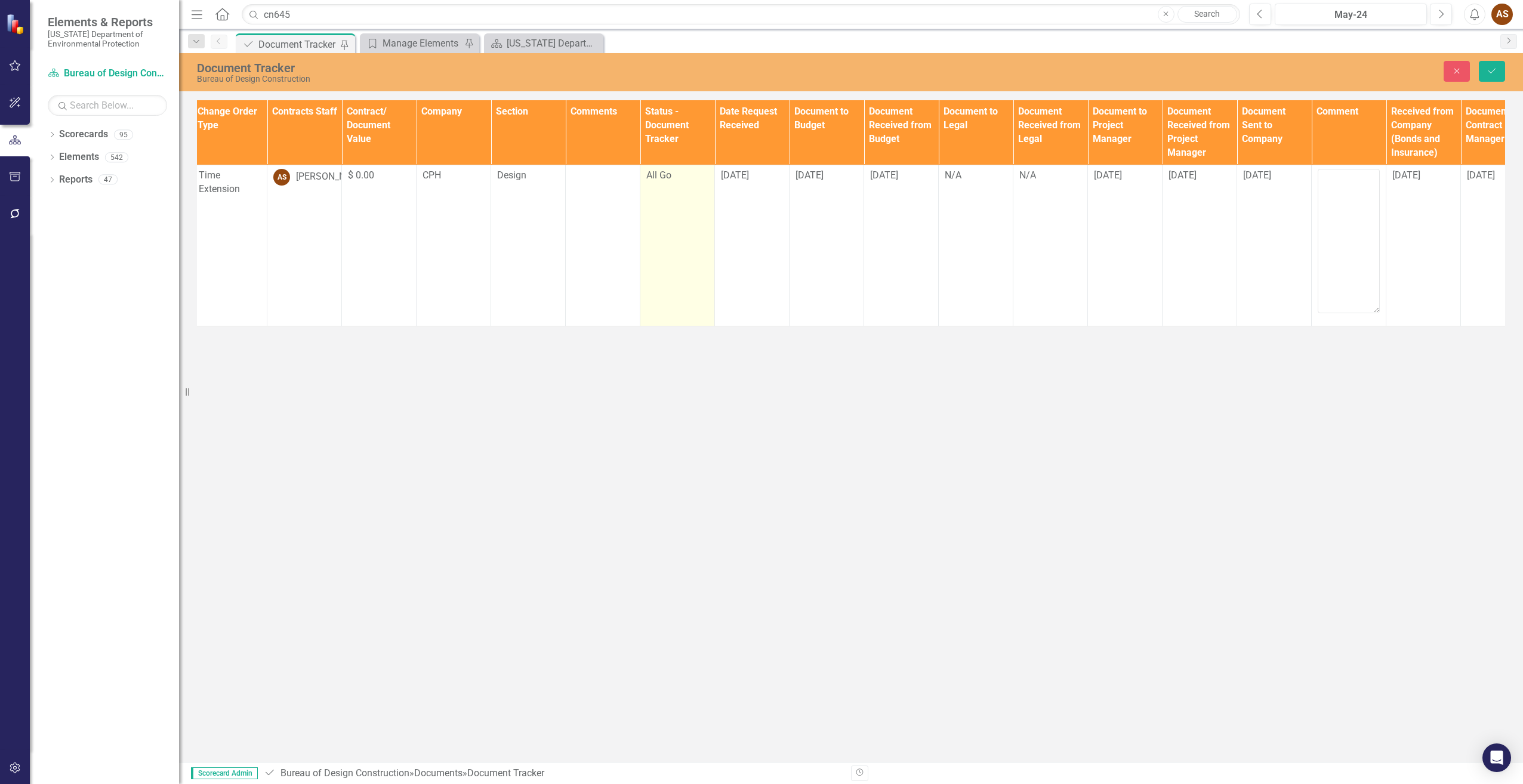
click at [669, 194] on td "All Go" at bounding box center [678, 245] width 74 height 161
drag, startPoint x: 669, startPoint y: 194, endPoint x: 665, endPoint y: 186, distance: 8.9
click at [665, 186] on div "All Go" at bounding box center [671, 179] width 33 height 14
click at [691, 235] on div "Fully Executed" at bounding box center [696, 239] width 76 height 14
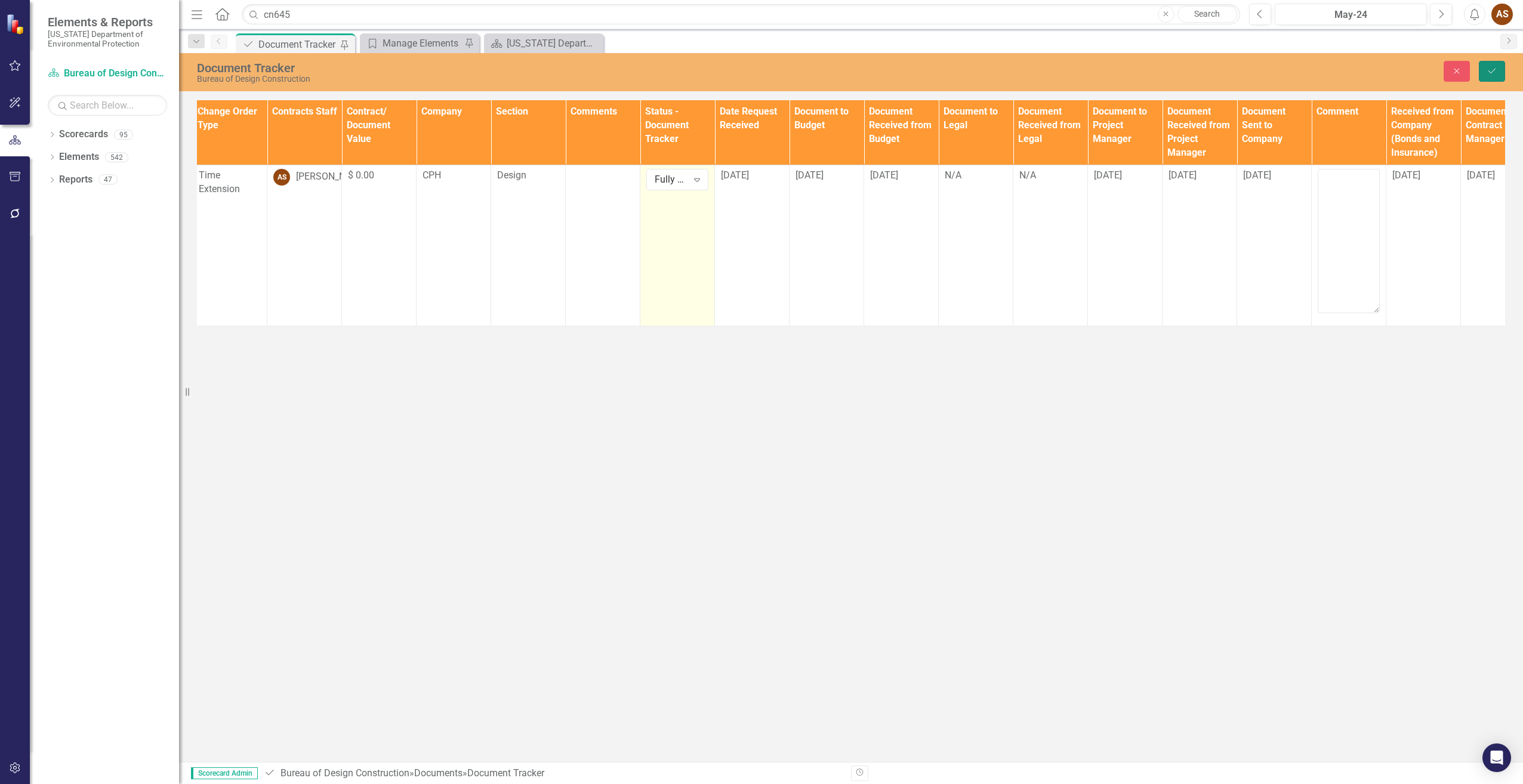
click at [1486, 73] on icon "Save" at bounding box center [1492, 70] width 10 height 8
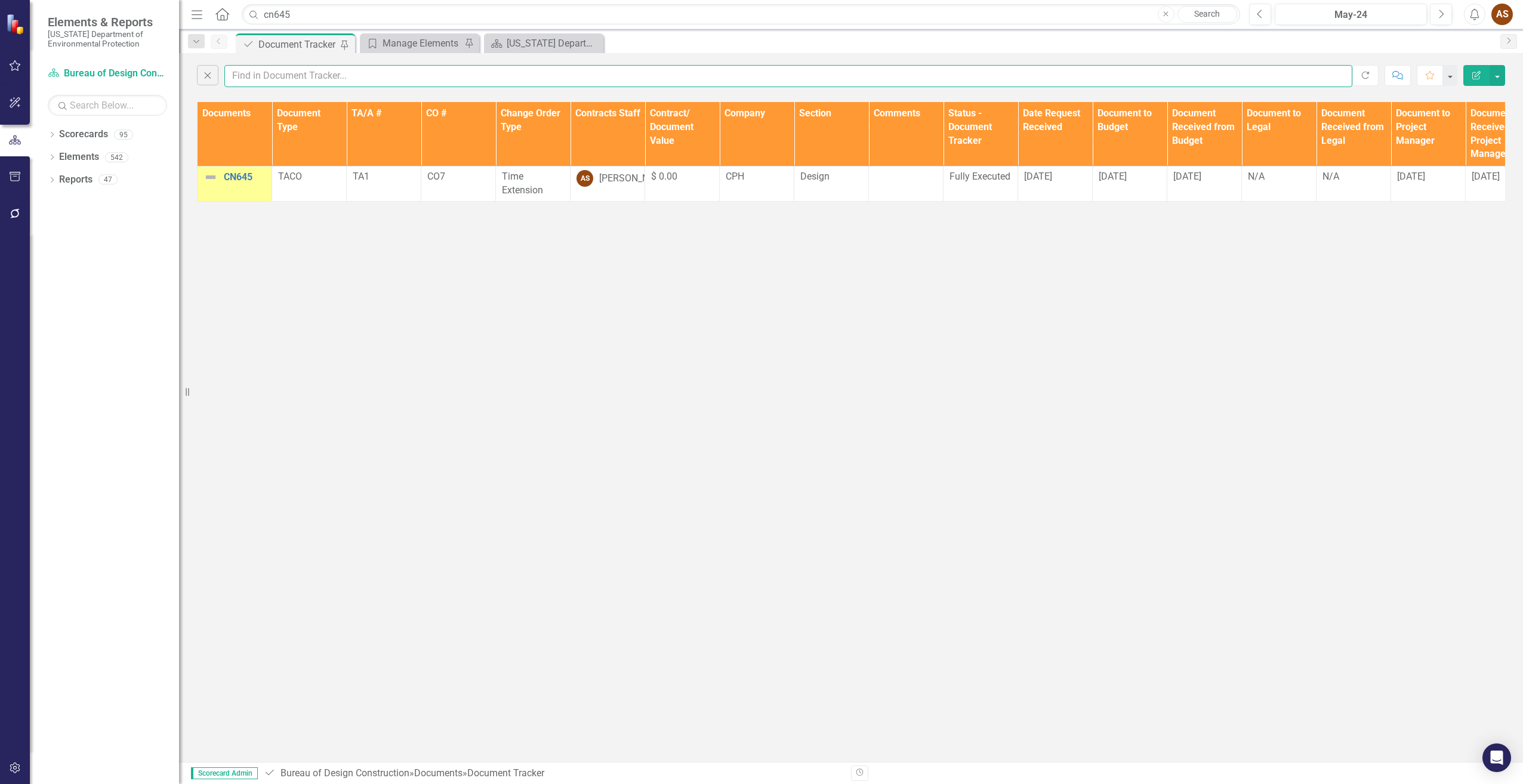
click at [271, 78] on input "text" at bounding box center [788, 76] width 1128 height 22
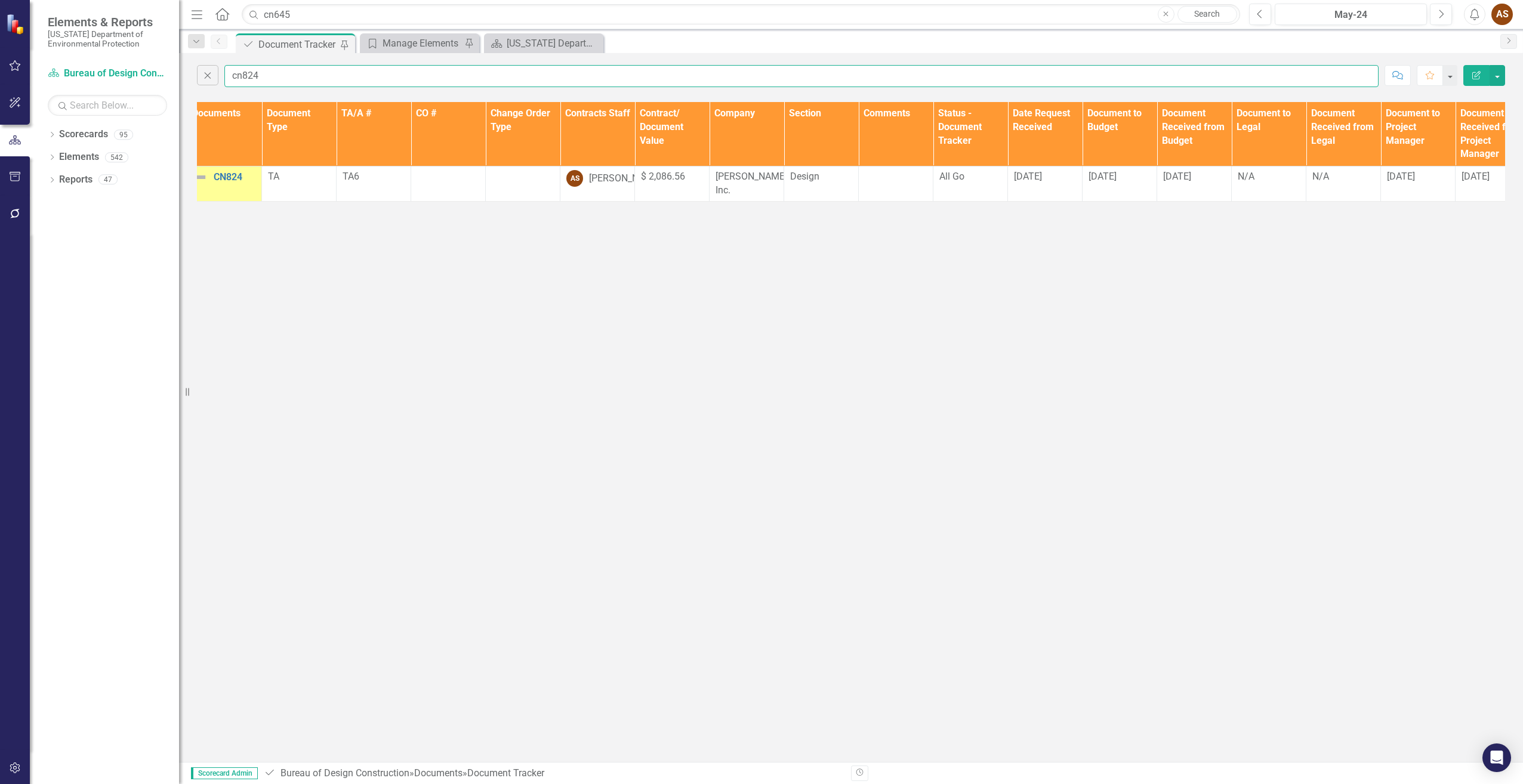
scroll to position [0, 0]
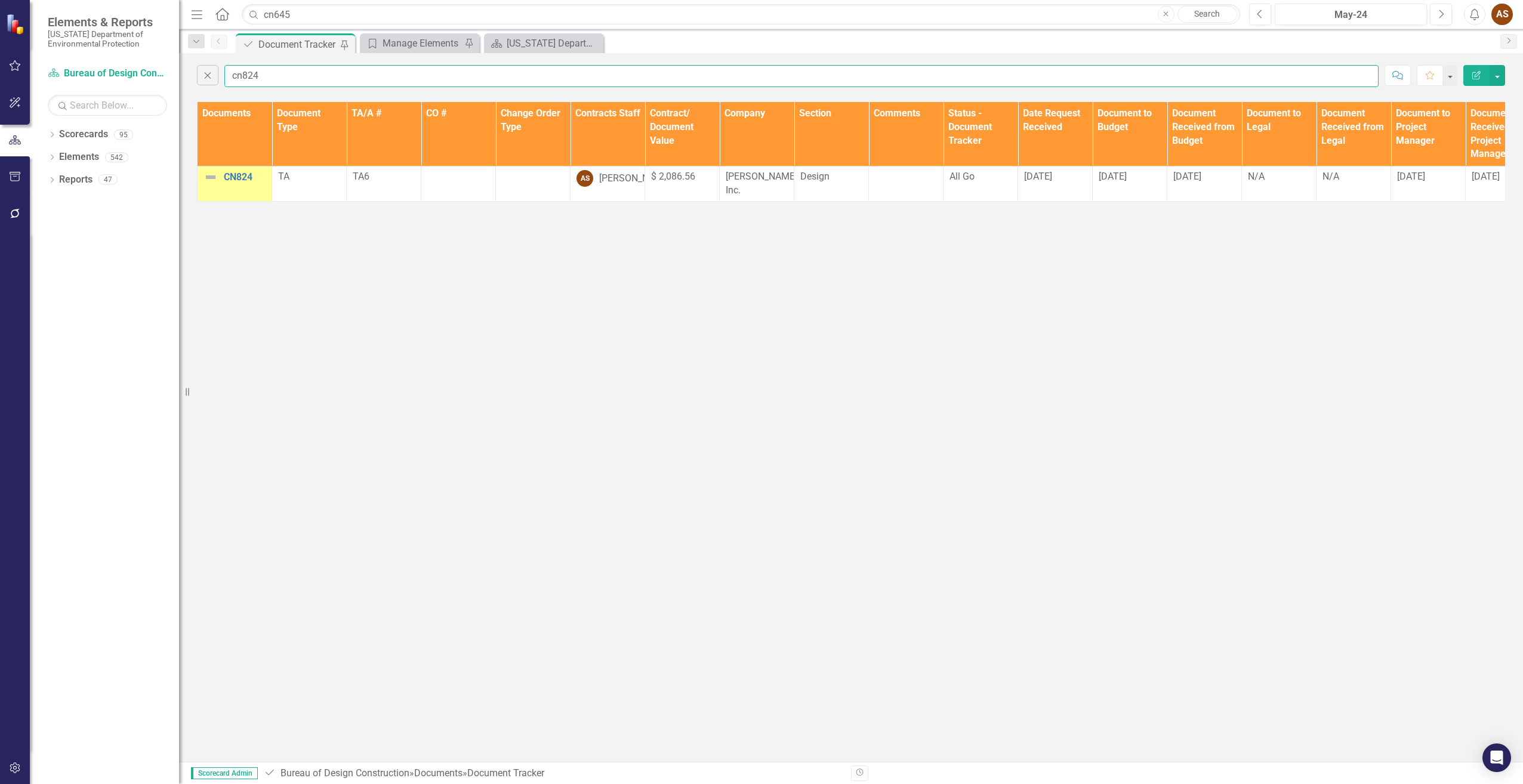
type input "cn824"
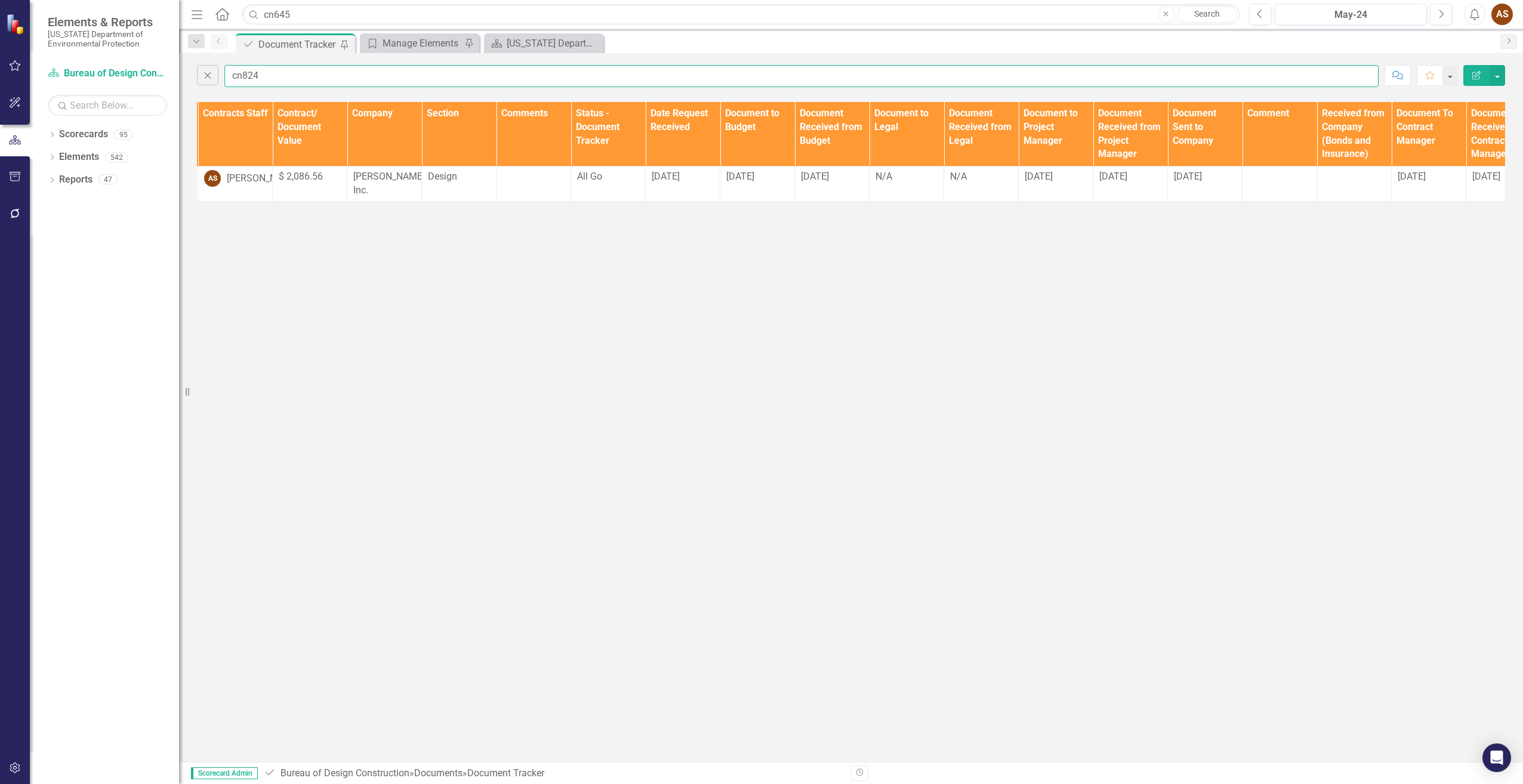
scroll to position [0, 377]
click at [526, 181] on div at bounding box center [528, 177] width 62 height 14
click at [530, 182] on div at bounding box center [528, 177] width 62 height 14
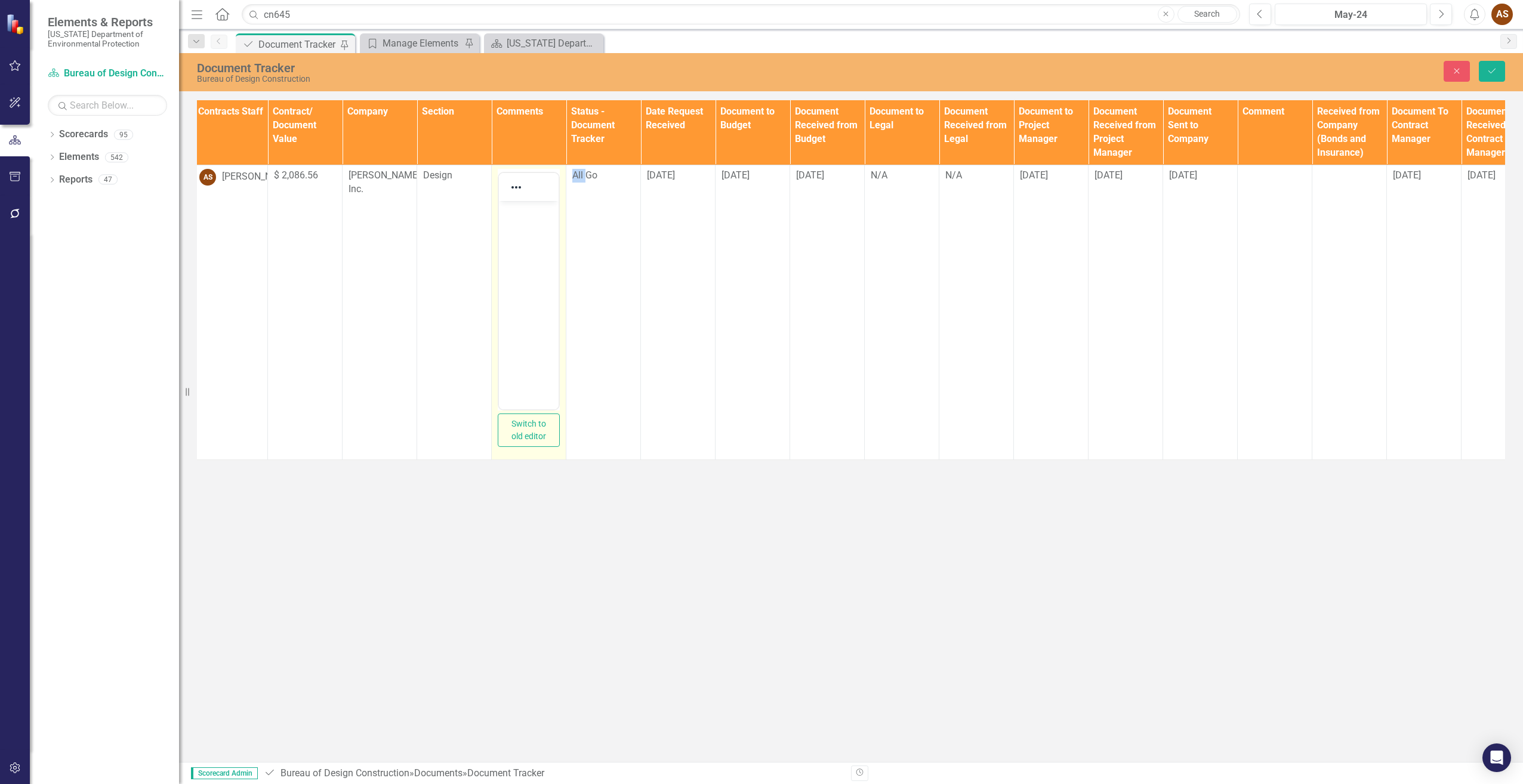
scroll to position [0, 0]
drag, startPoint x: 1029, startPoint y: 382, endPoint x: 504, endPoint y: 238, distance: 544.4
click at [504, 238] on body "Rich Text Area. Press ALT-0 for help." at bounding box center [528, 290] width 59 height 179
click at [1492, 76] on button "Save" at bounding box center [1492, 71] width 26 height 21
